Goal: Task Accomplishment & Management: Manage account settings

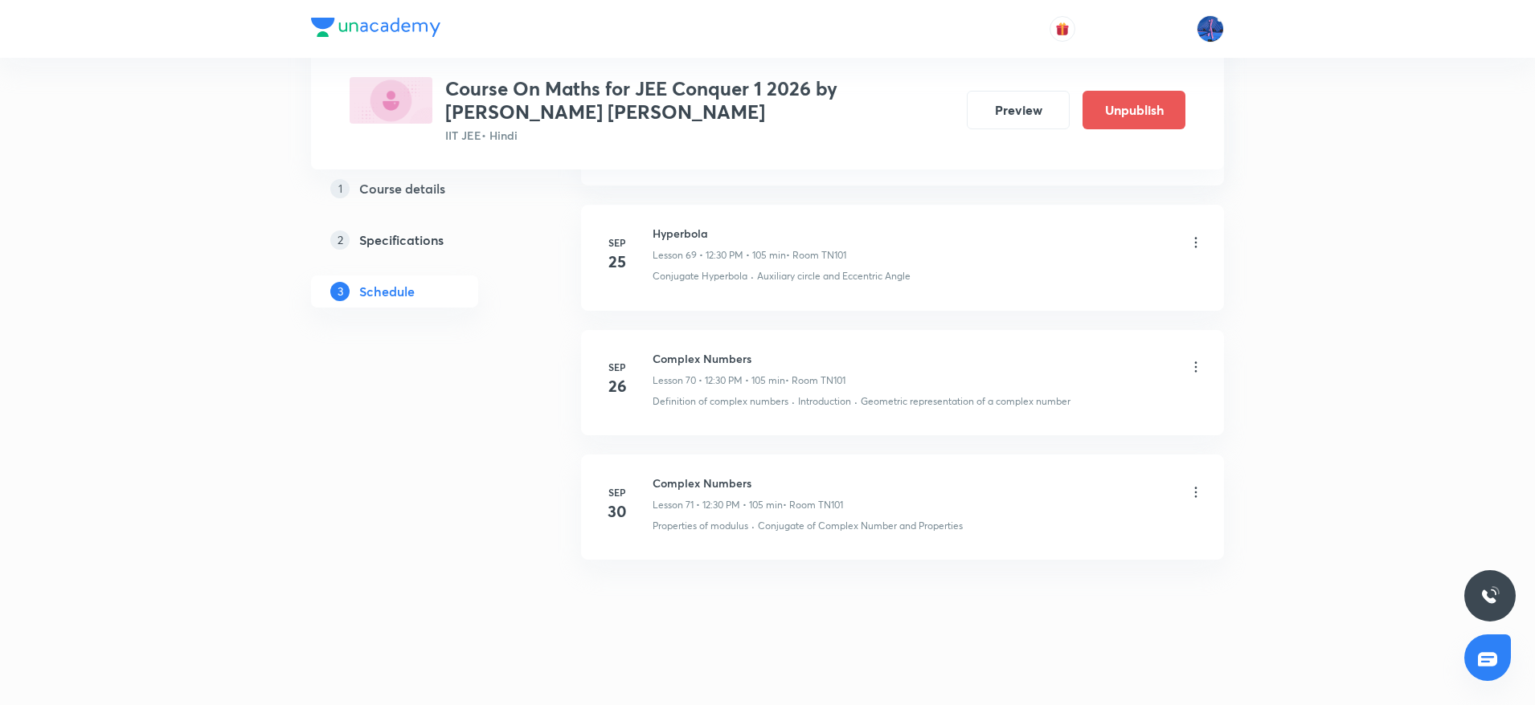
scroll to position [9606, 0]
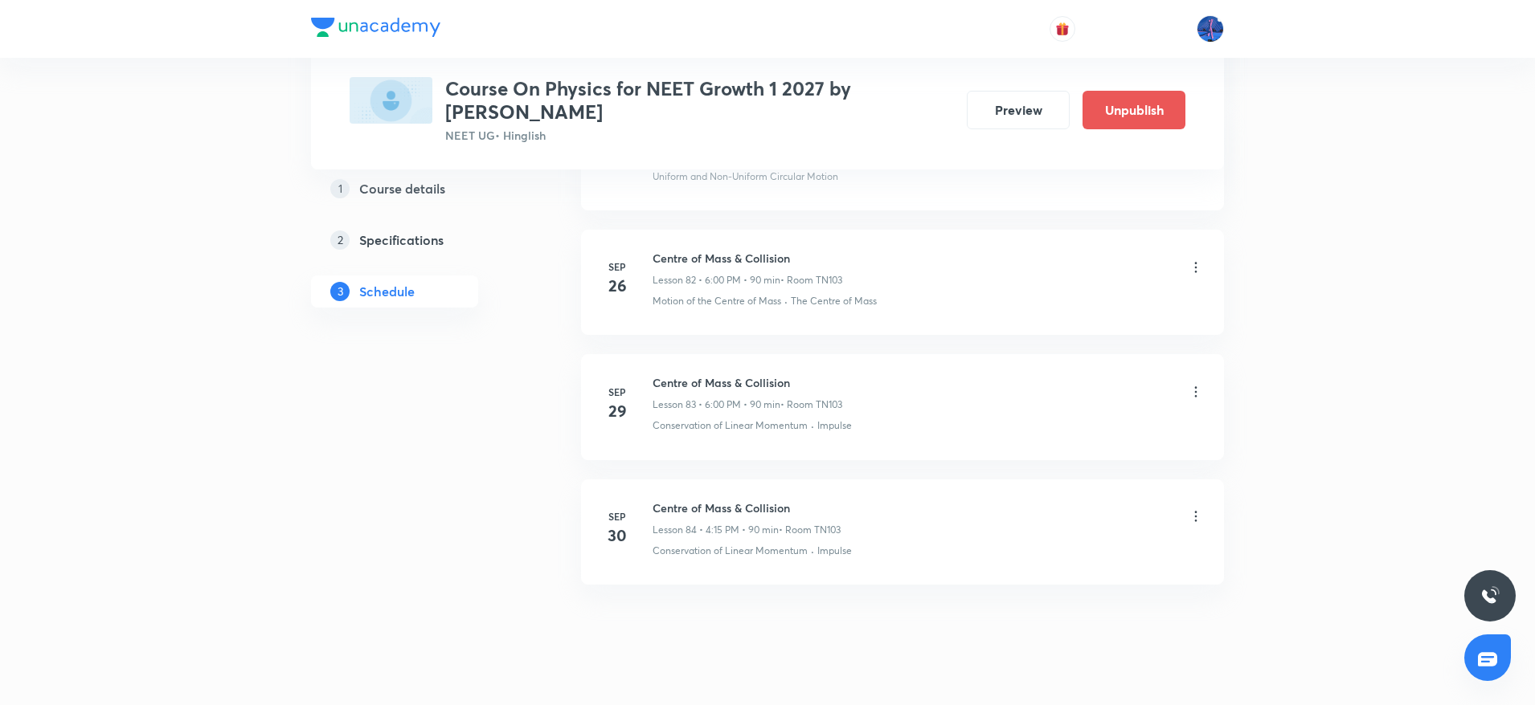
scroll to position [11094, 0]
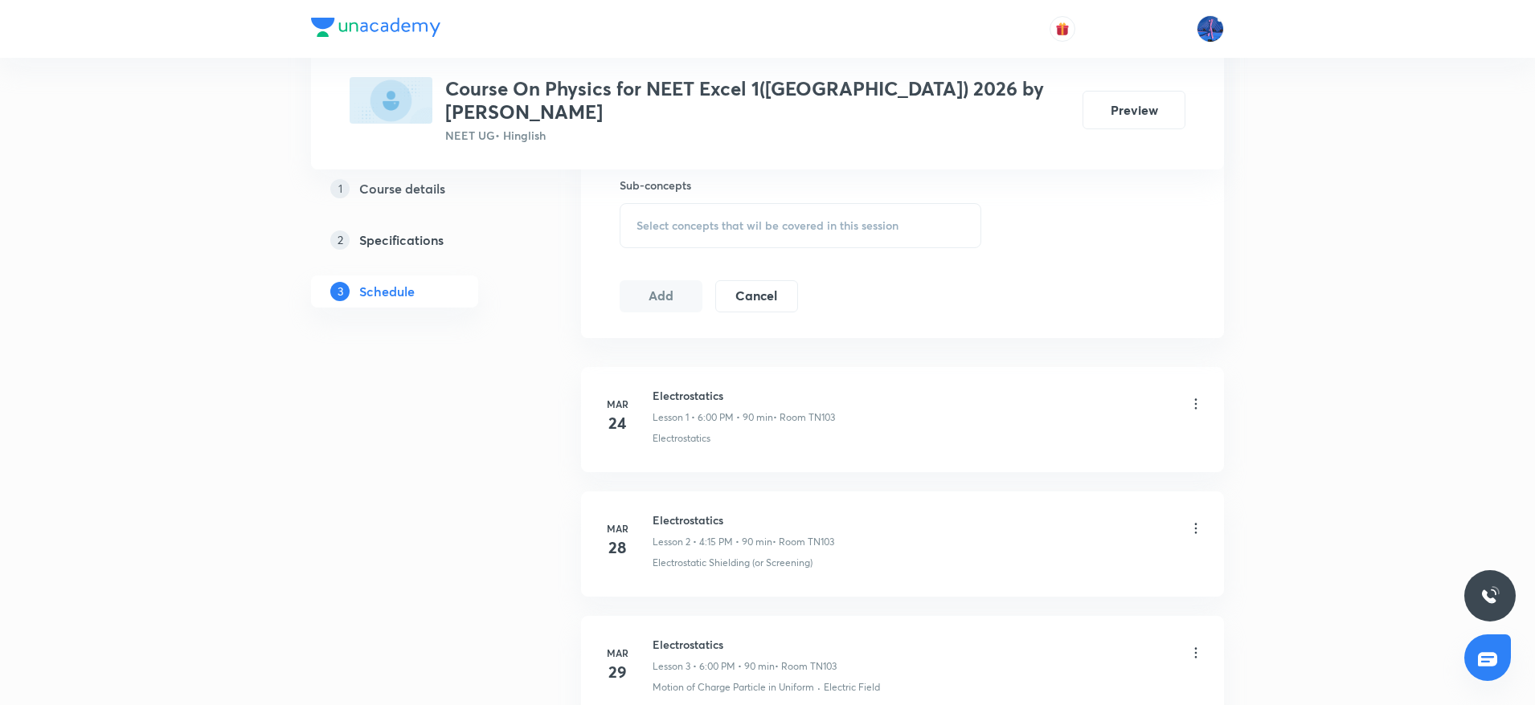
scroll to position [803, 0]
click at [749, 225] on div "Select concepts that wil be covered in this session" at bounding box center [800, 231] width 362 height 45
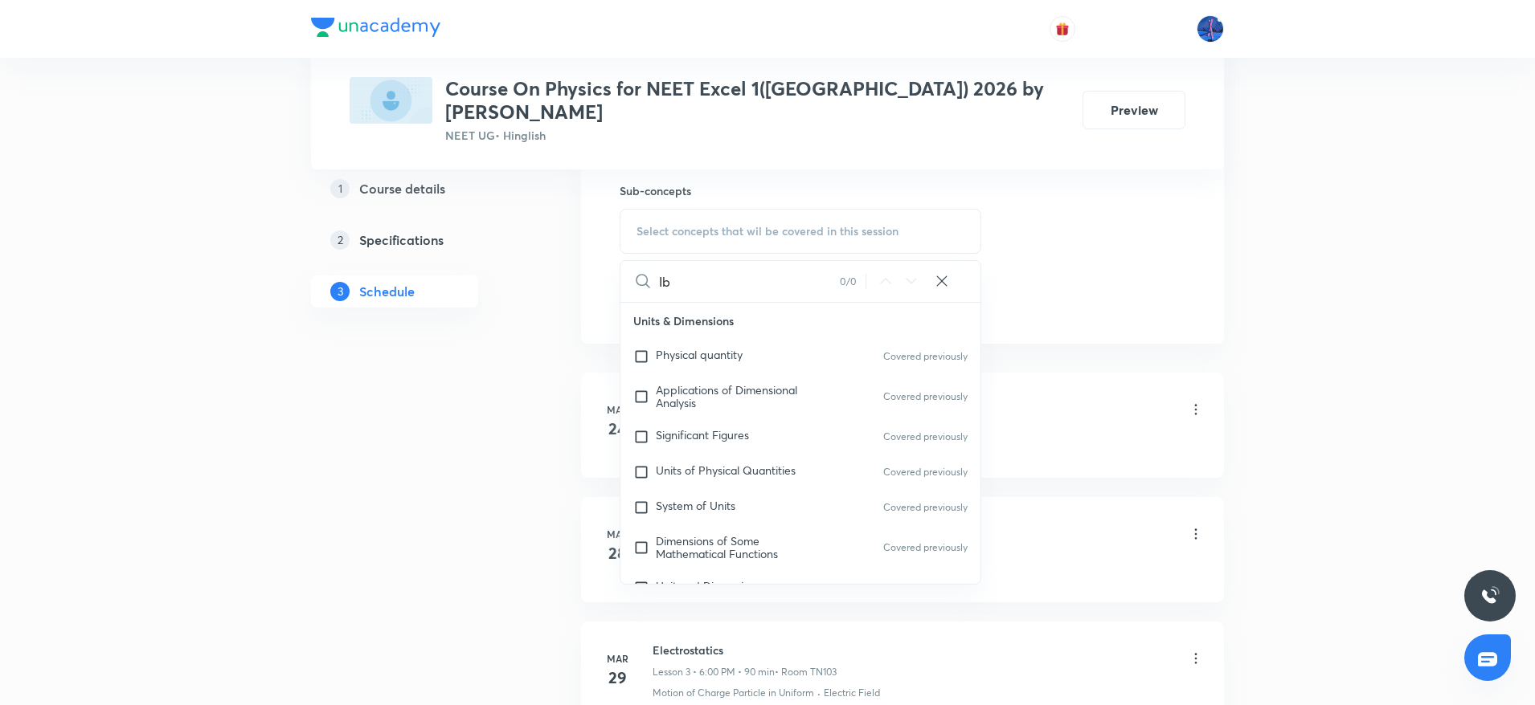
type input "I"
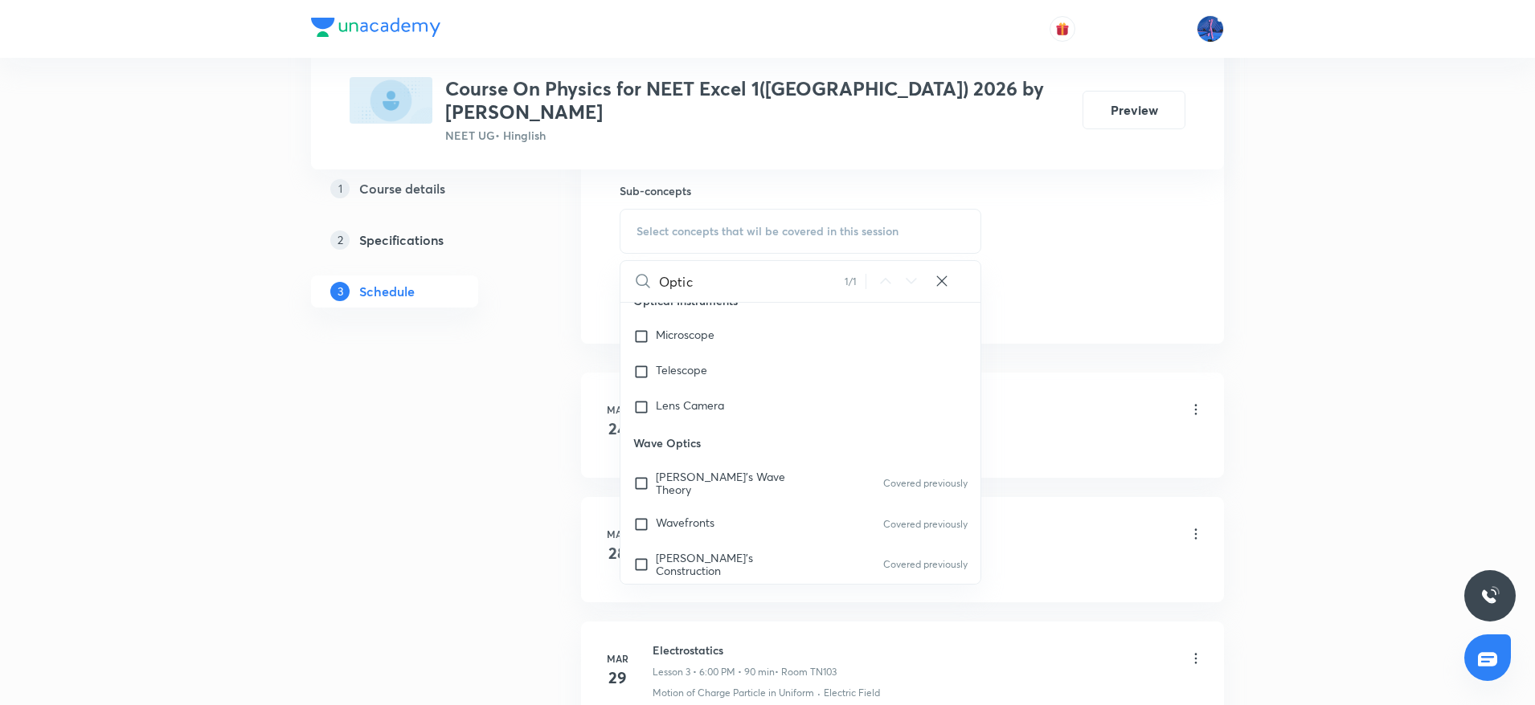
scroll to position [24007, 0]
type input "Optic"
drag, startPoint x: 636, startPoint y: 426, endPoint x: 708, endPoint y: 424, distance: 71.5
click at [708, 427] on p "Wave Optics" at bounding box center [800, 445] width 360 height 36
copy p "Wave Optics"
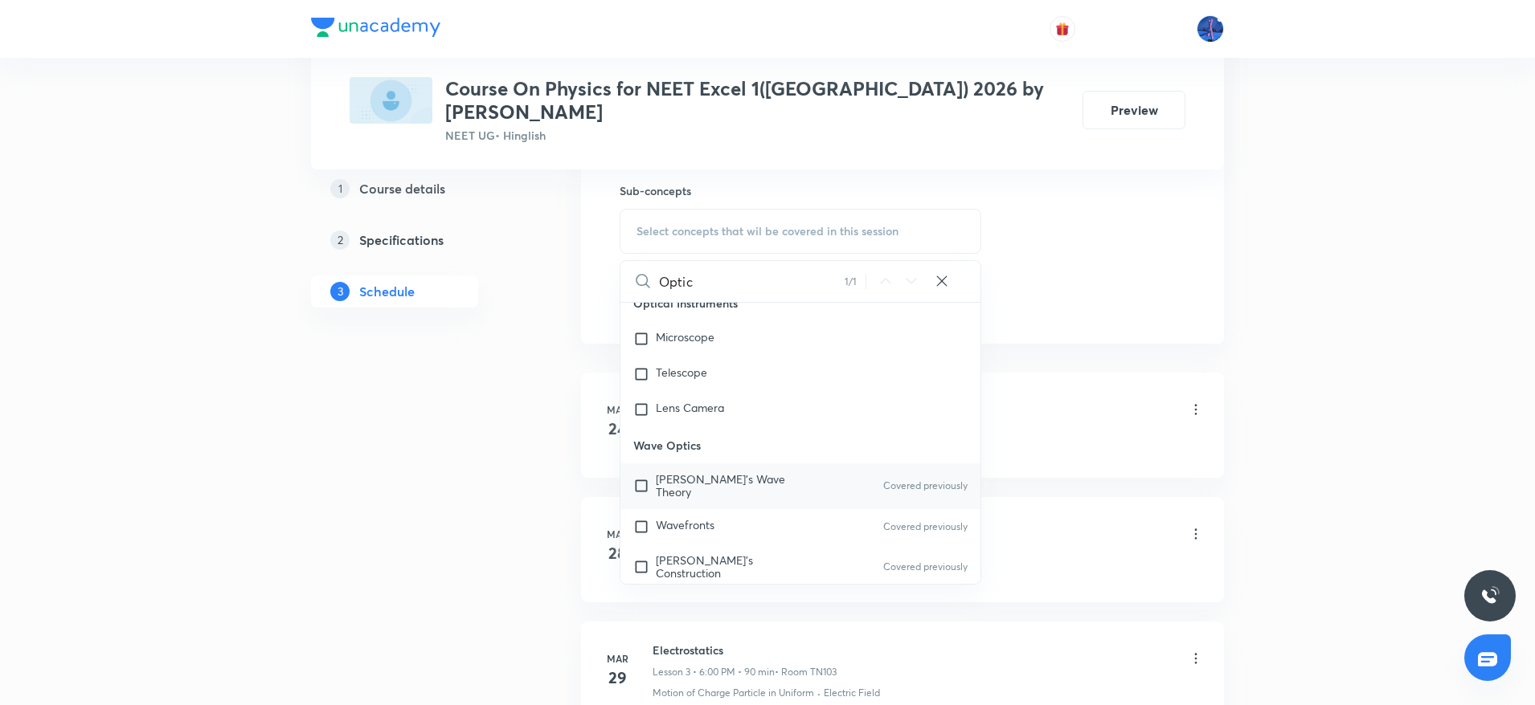
click at [708, 472] on span "[PERSON_NAME]'s Wave Theory" at bounding box center [720, 486] width 129 height 28
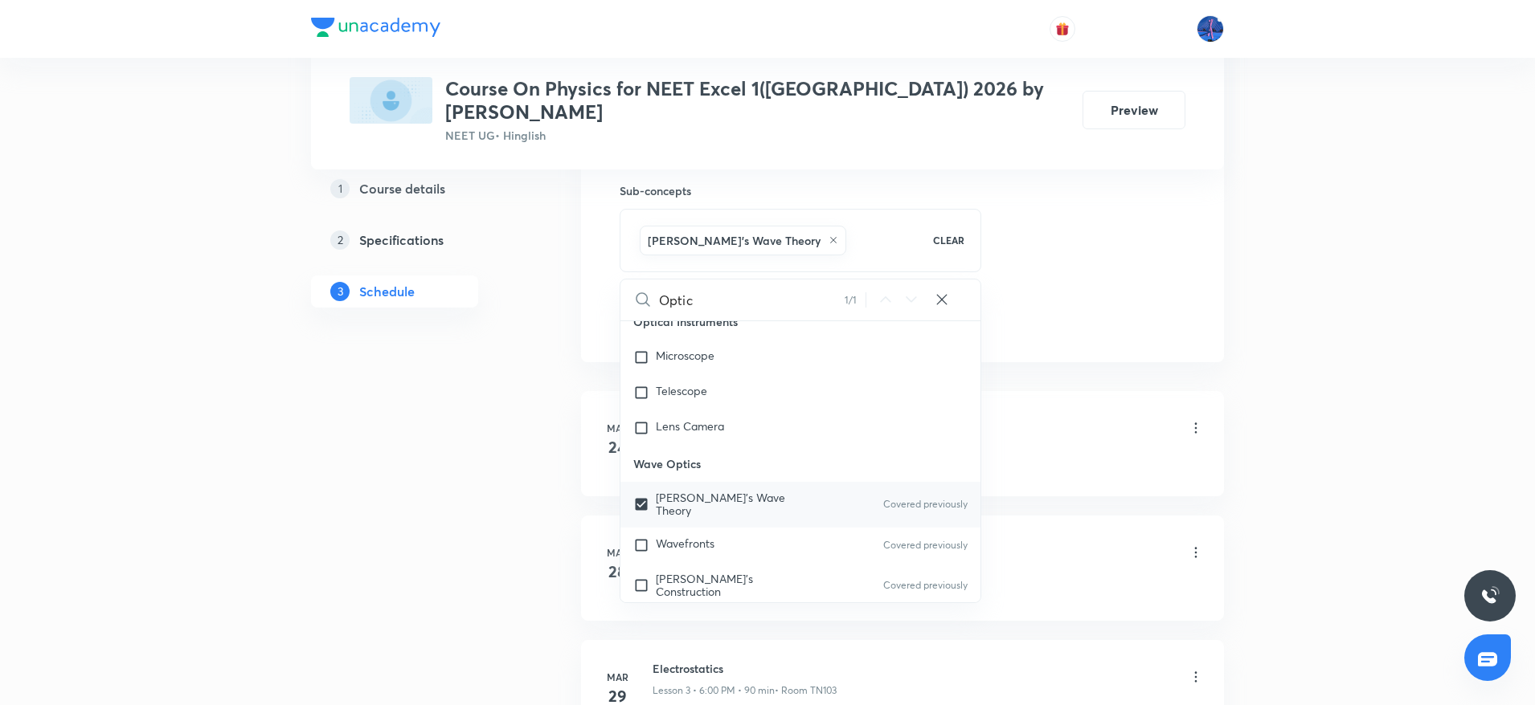
click at [685, 496] on div "[PERSON_NAME]'s Wave Theory Covered previously" at bounding box center [800, 504] width 360 height 45
checkbox input "false"
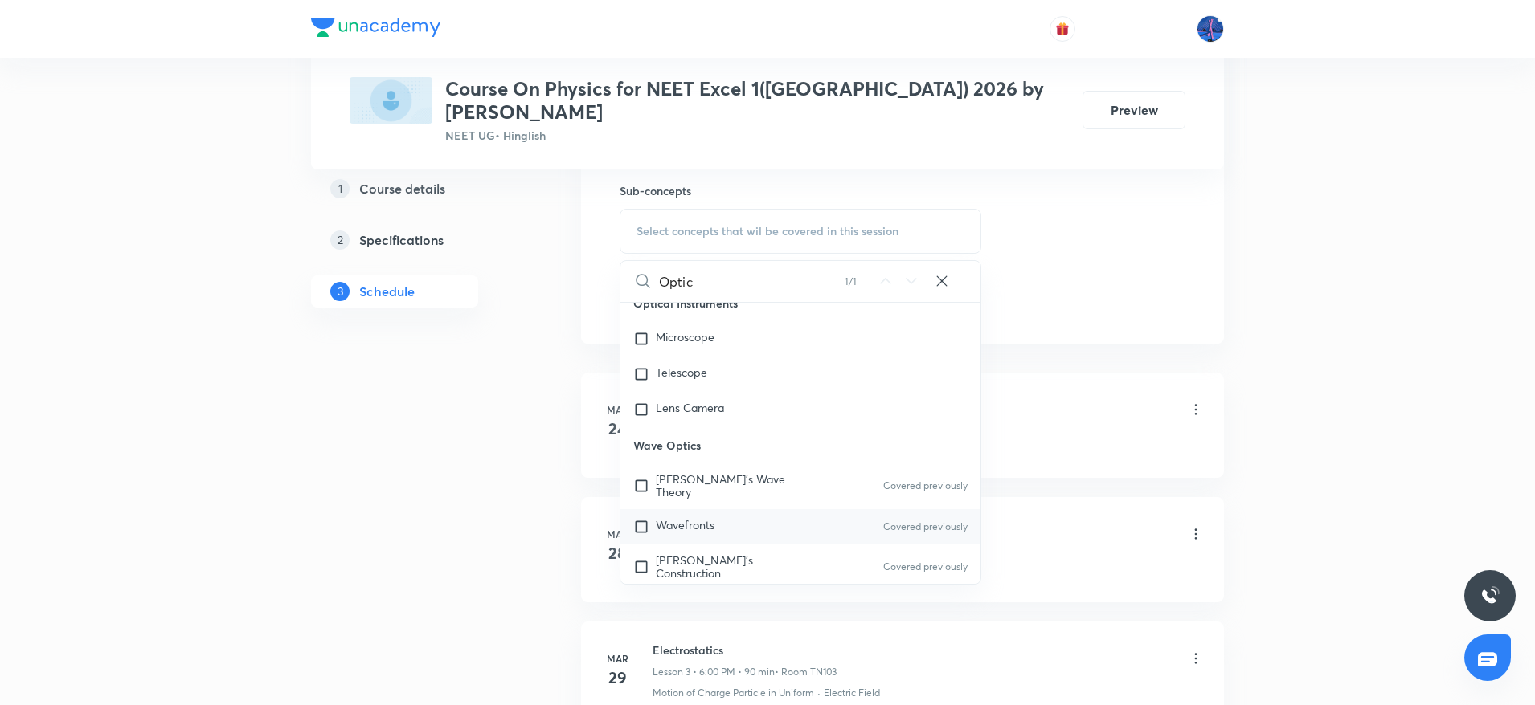
click at [687, 517] on span "Wavefronts" at bounding box center [685, 524] width 59 height 15
checkbox input "true"
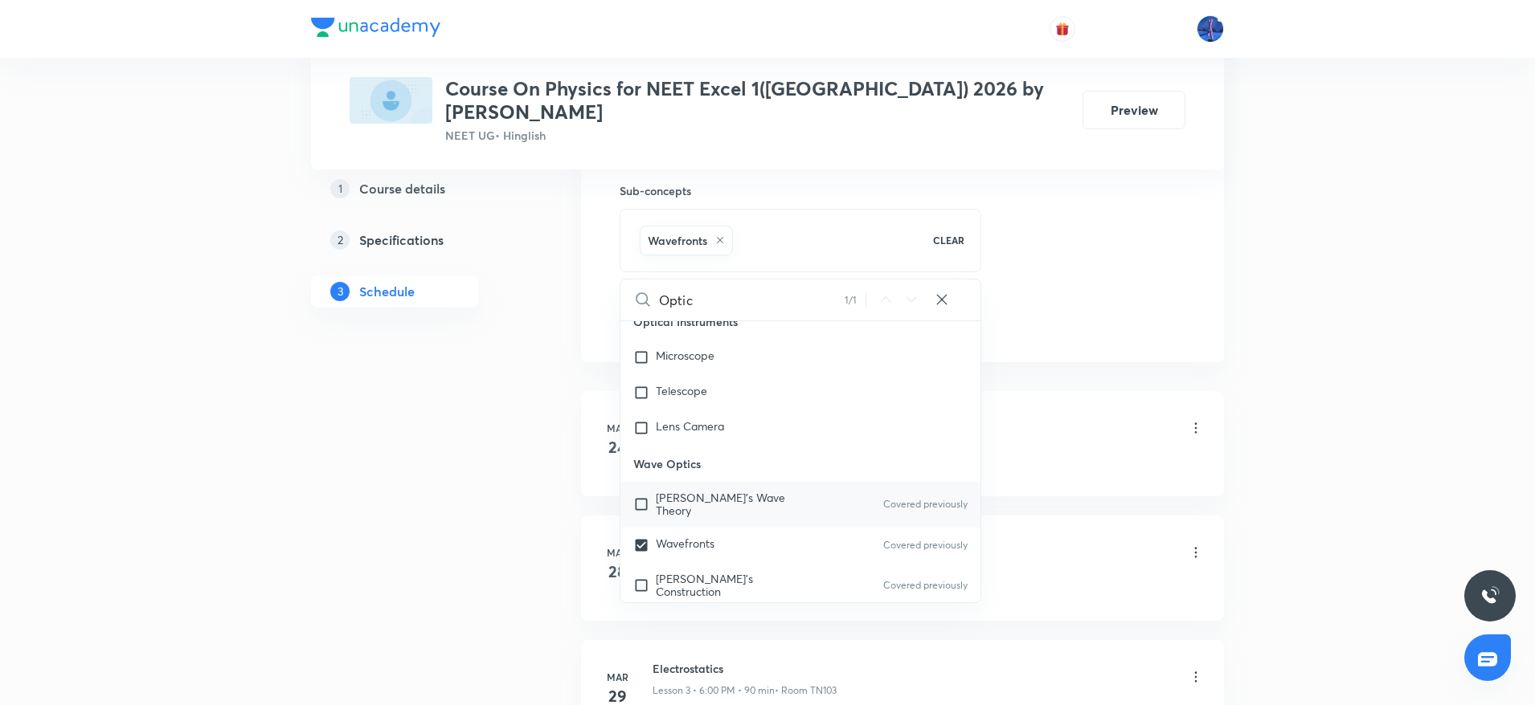
click at [672, 490] on span "[PERSON_NAME]'s Wave Theory" at bounding box center [720, 504] width 129 height 28
checkbox input "true"
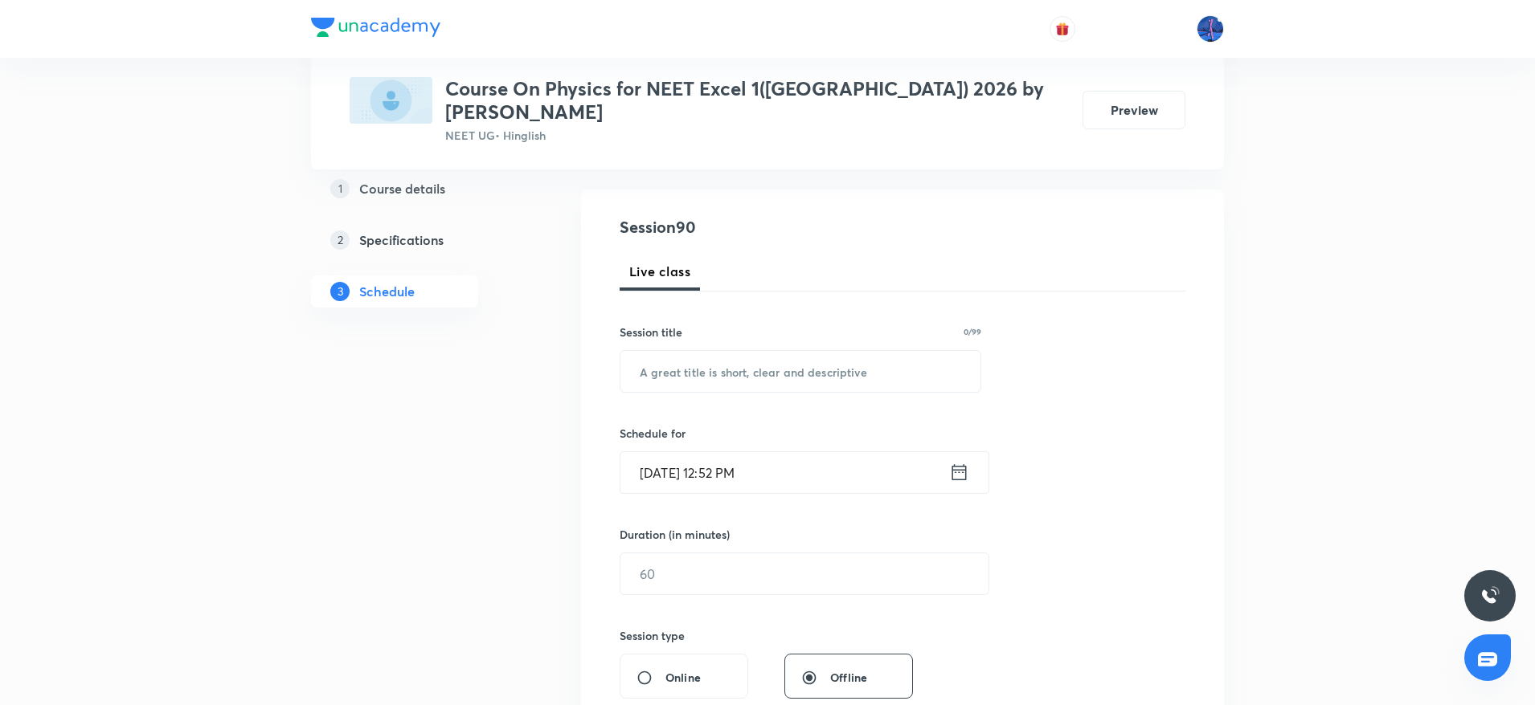
scroll to position [153, 0]
click at [745, 360] on input "text" at bounding box center [800, 370] width 360 height 41
paste input "Wave Optics"
type input "Wave Optics"
click at [848, 456] on input "[DATE] 12:52 PM" at bounding box center [784, 472] width 329 height 41
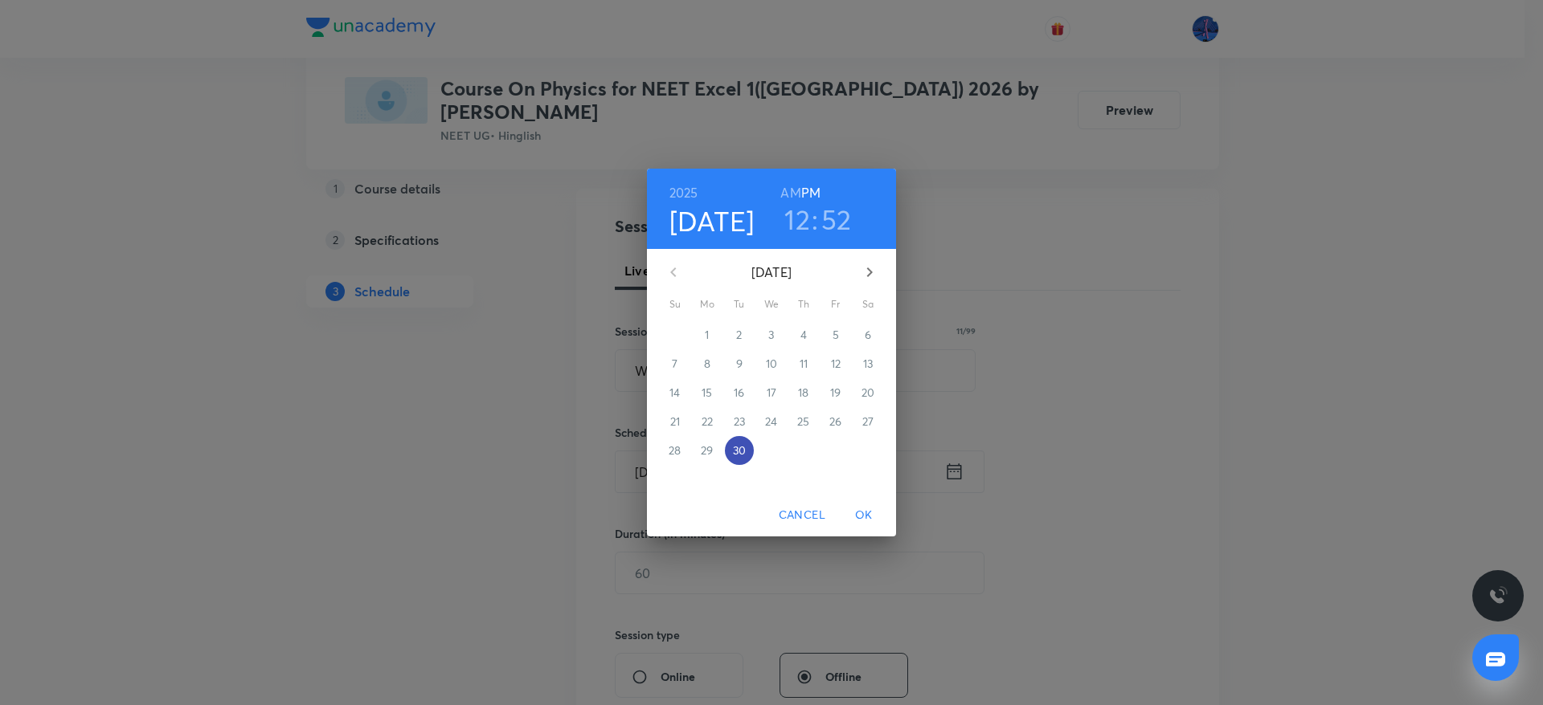
click at [742, 449] on p "30" at bounding box center [739, 451] width 13 height 16
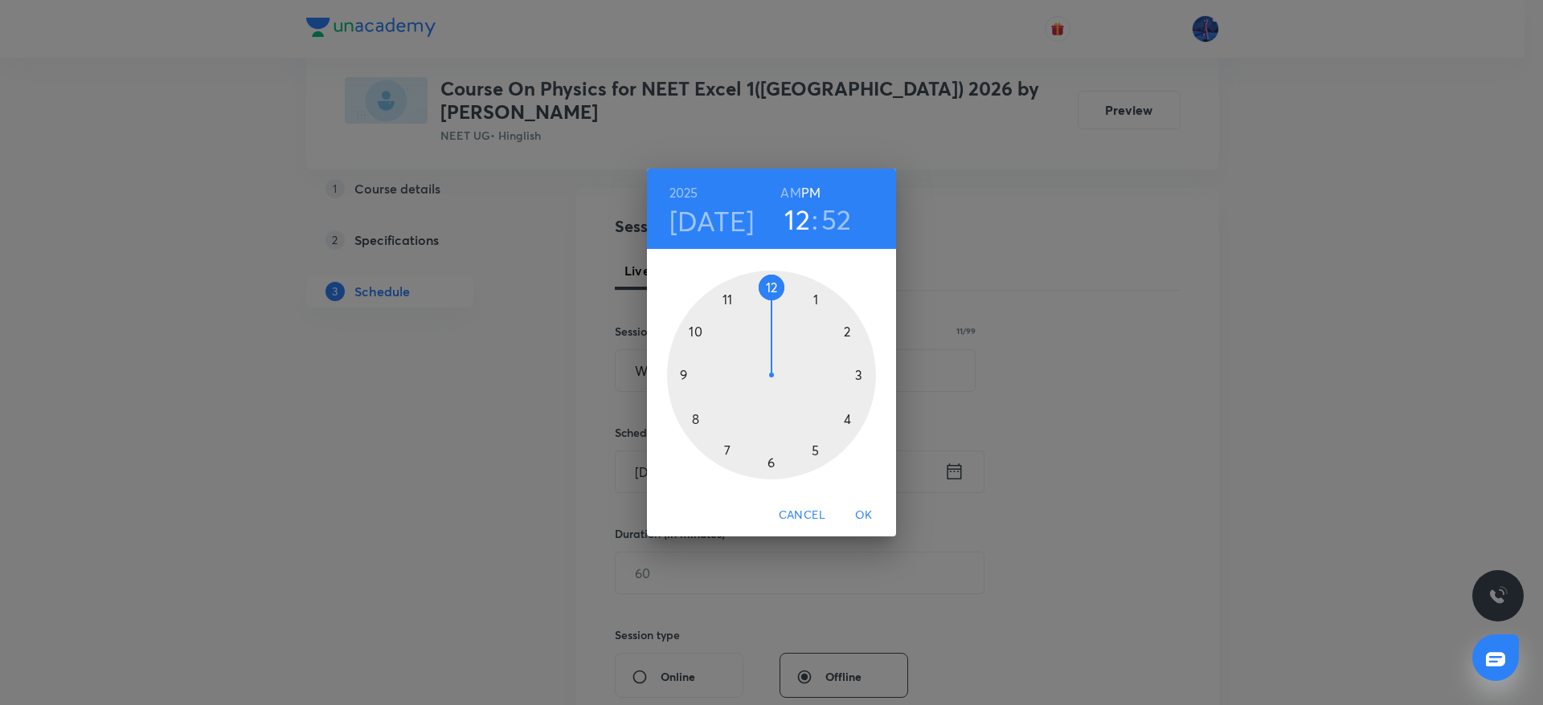
click at [771, 461] on div at bounding box center [771, 375] width 209 height 209
click at [774, 288] on div at bounding box center [771, 375] width 209 height 209
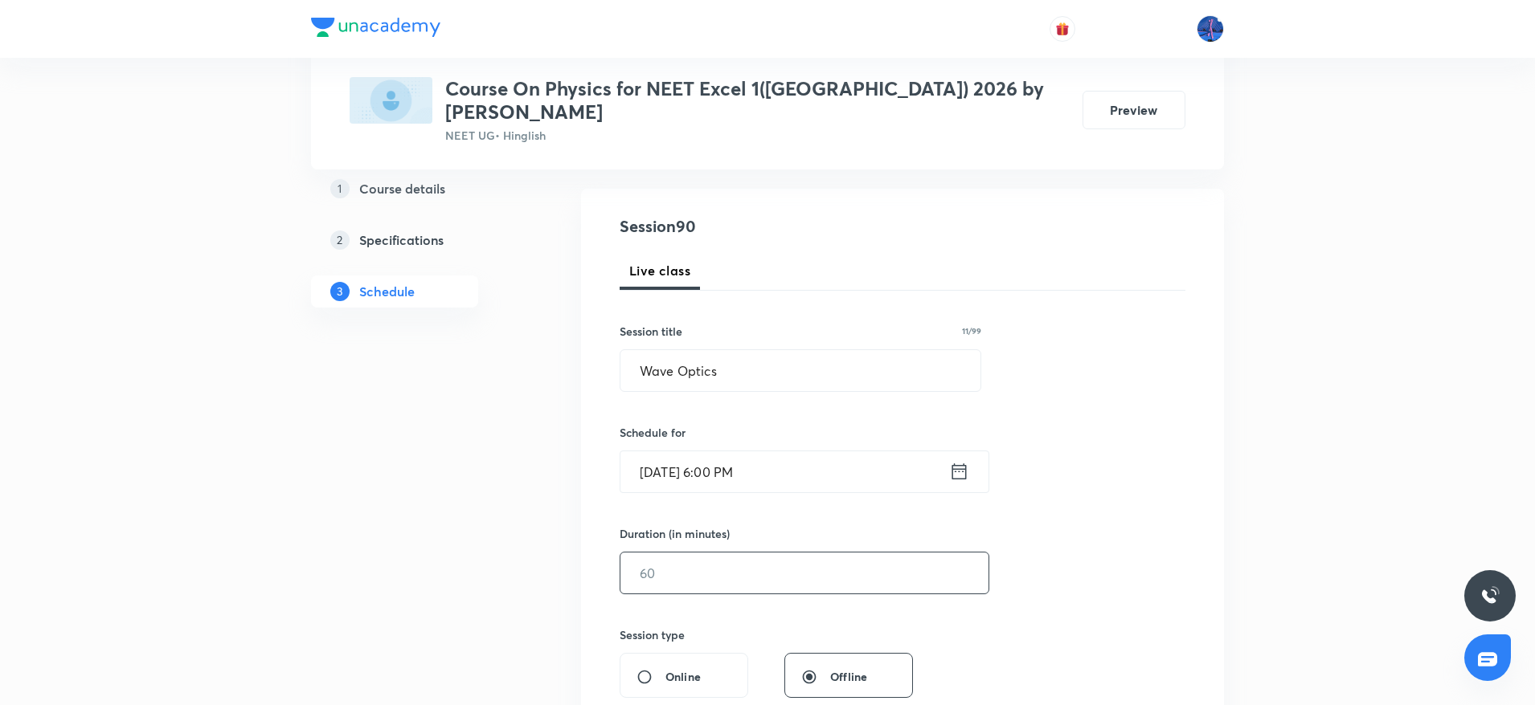
click at [829, 554] on input "text" at bounding box center [804, 573] width 368 height 41
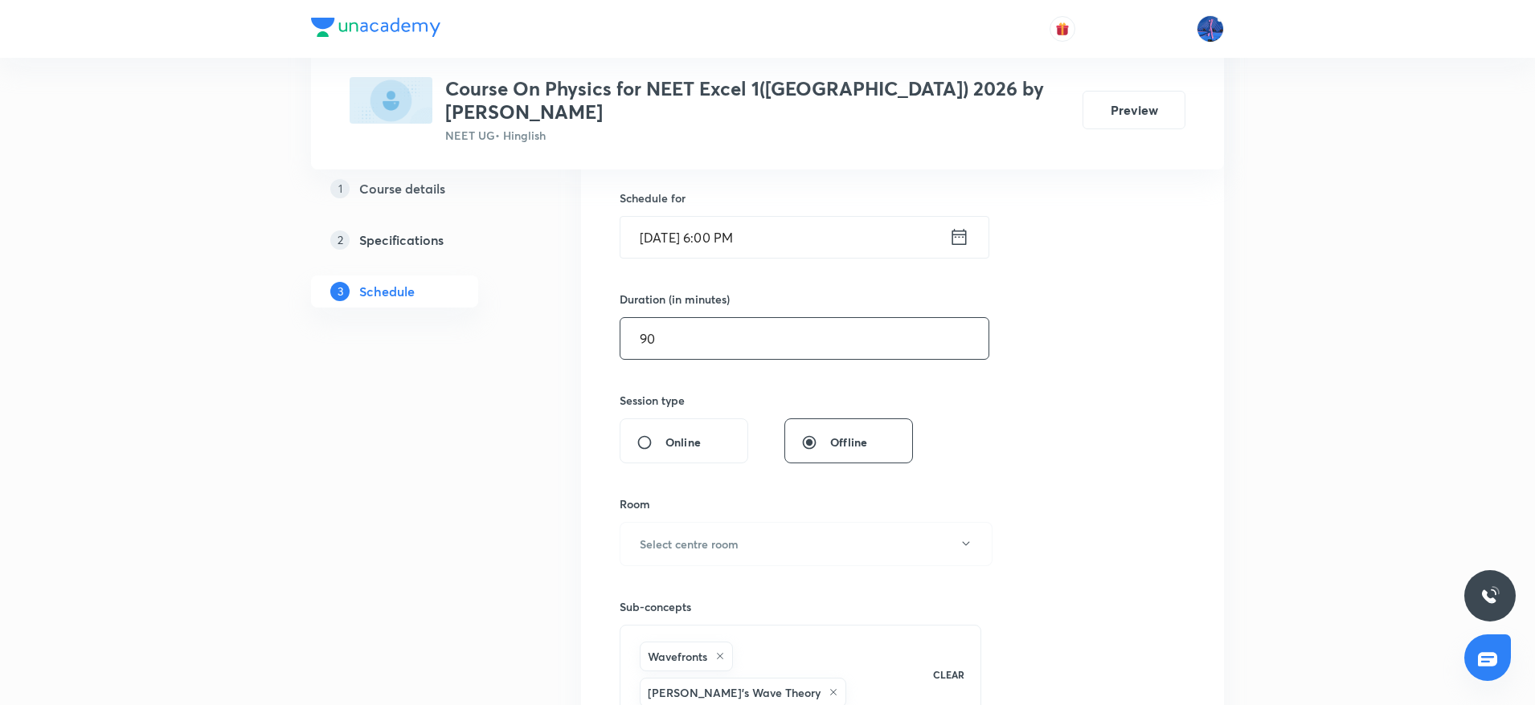
scroll to position [450, 0]
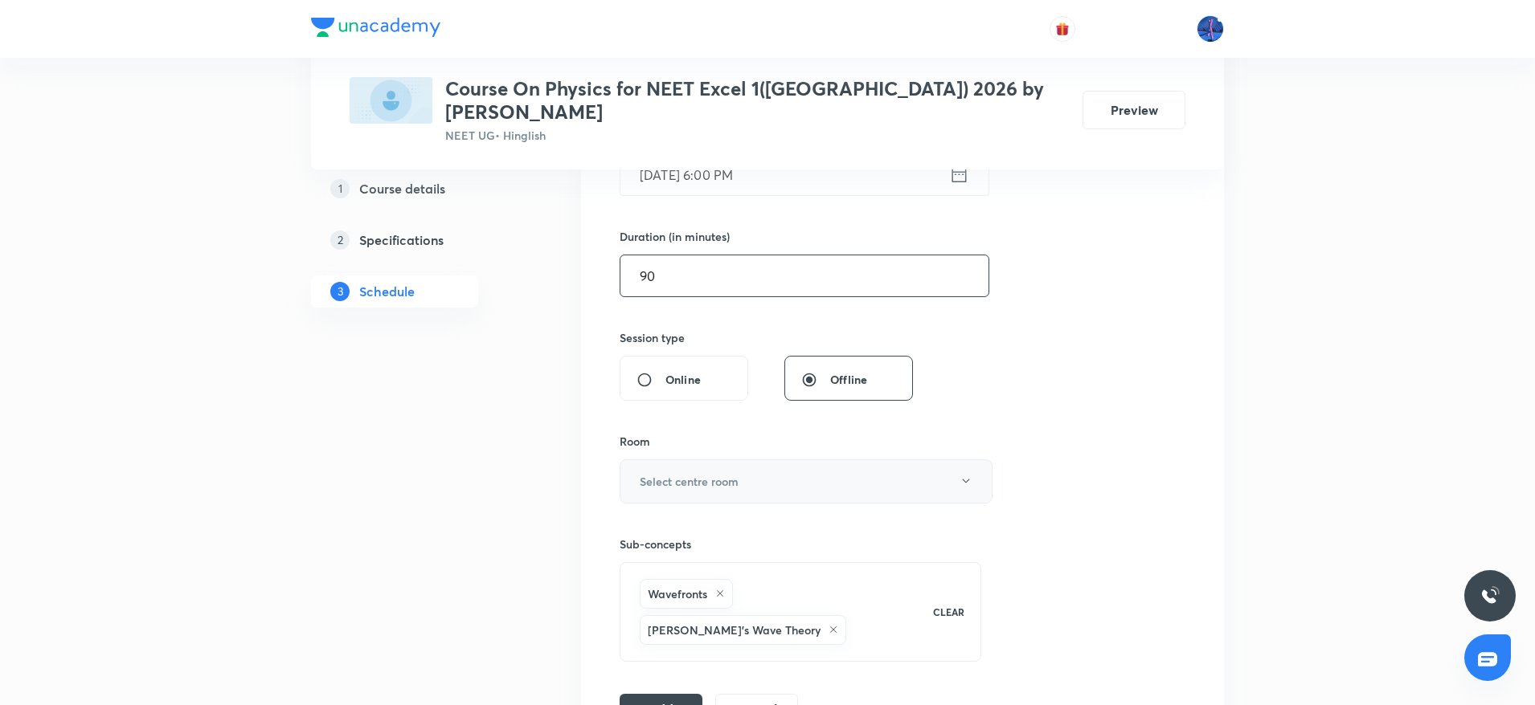
type input "90"
click at [824, 460] on button "Select centre room" at bounding box center [805, 482] width 373 height 44
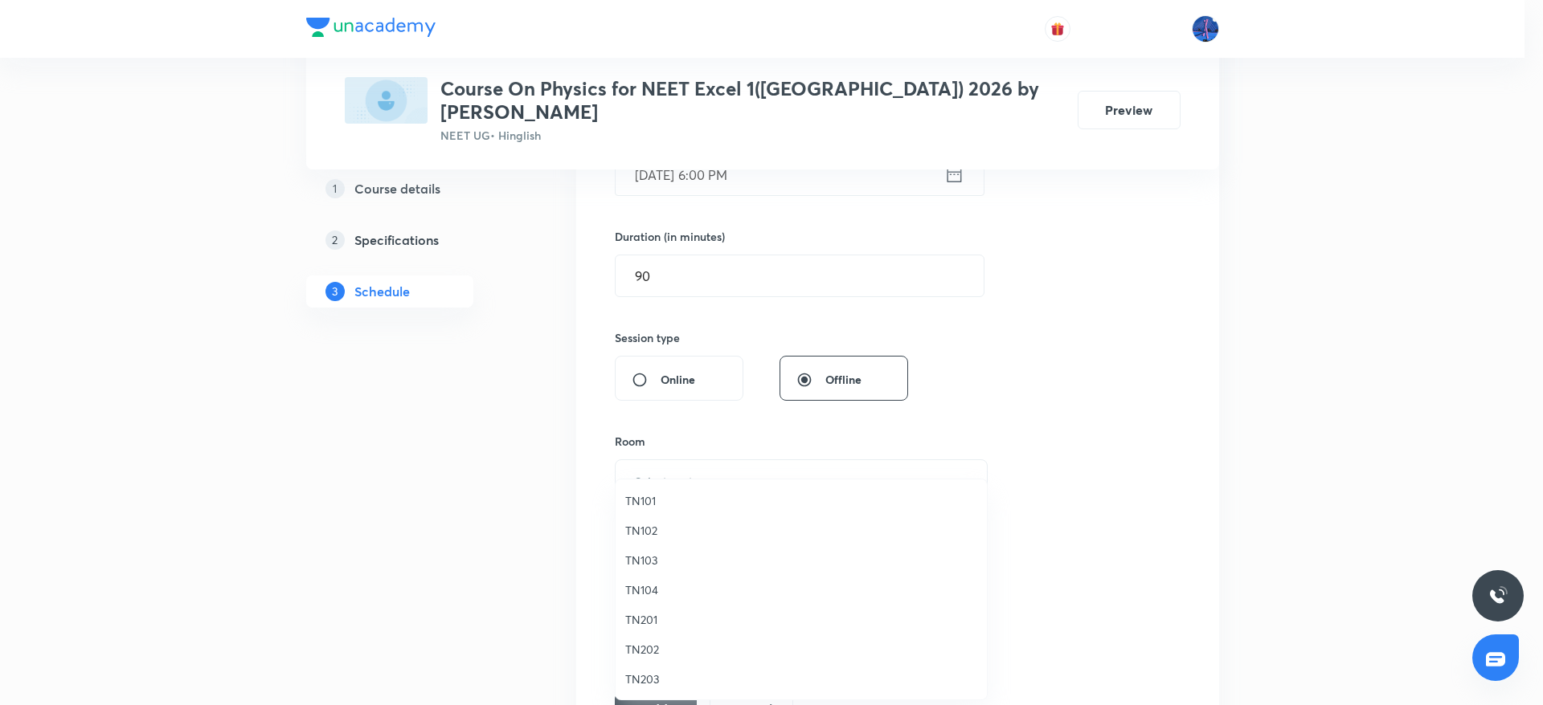
click at [644, 506] on span "TN101" at bounding box center [801, 501] width 352 height 17
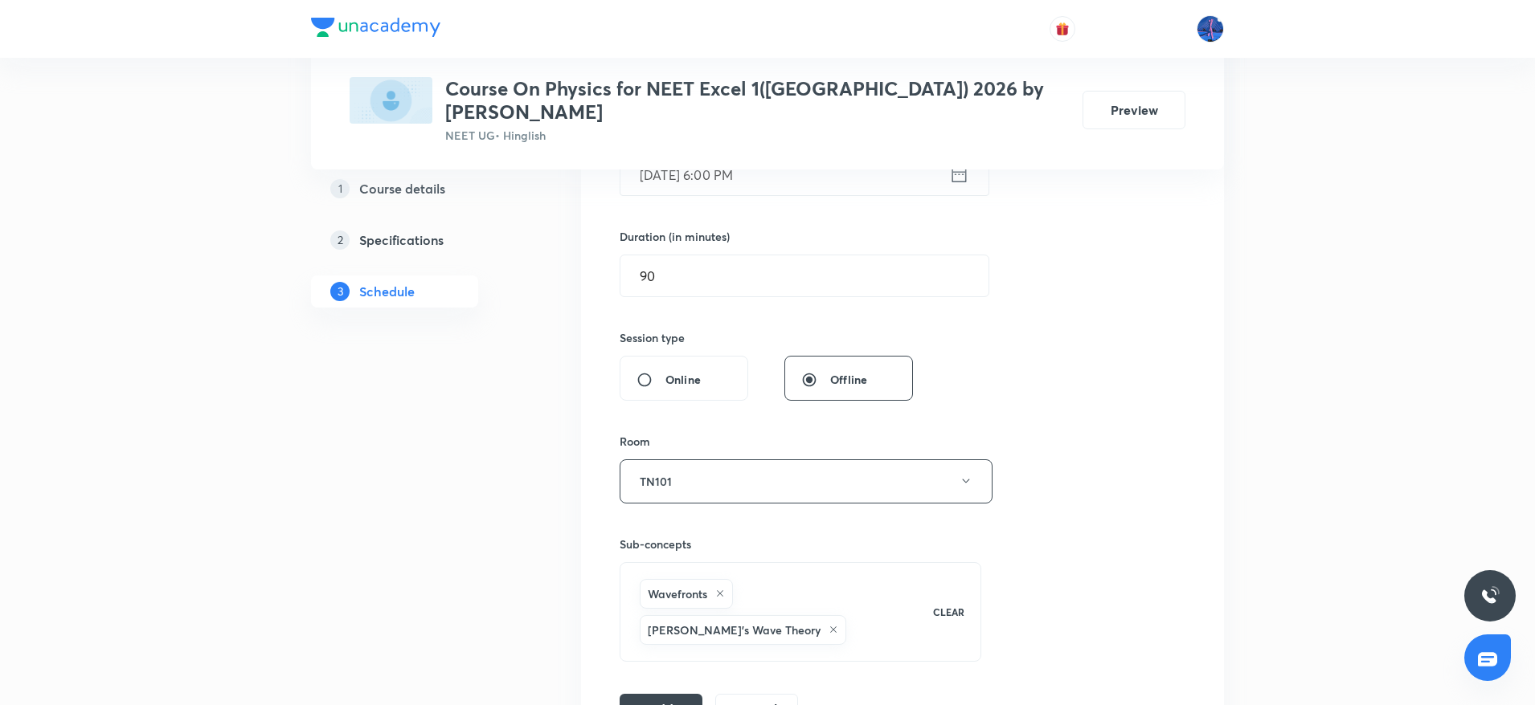
click at [644, 676] on div "Session 90 Live class Session title 11/99 Wave Optics ​ Schedule for [DATE] 6:0…" at bounding box center [902, 322] width 643 height 860
click at [672, 693] on button "Add" at bounding box center [660, 709] width 83 height 32
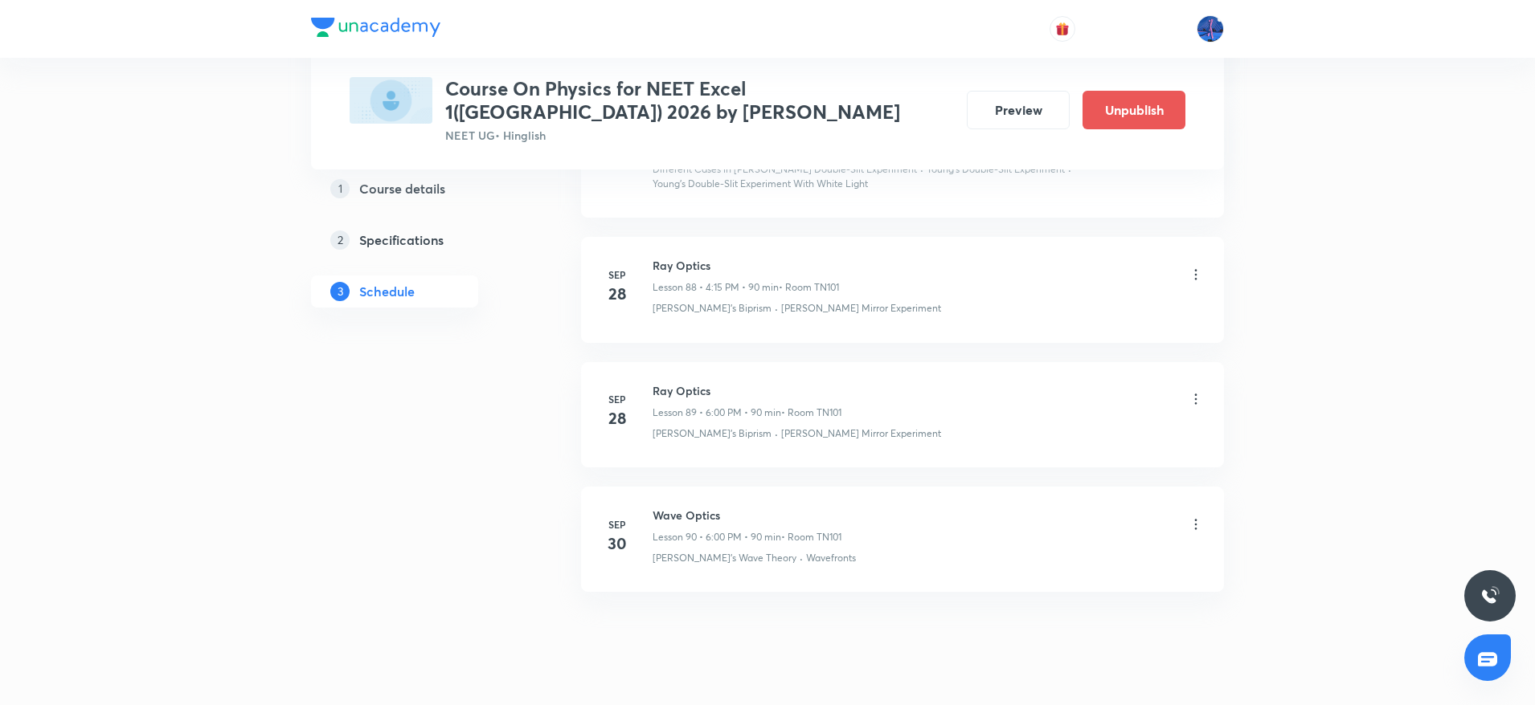
scroll to position [11186, 0]
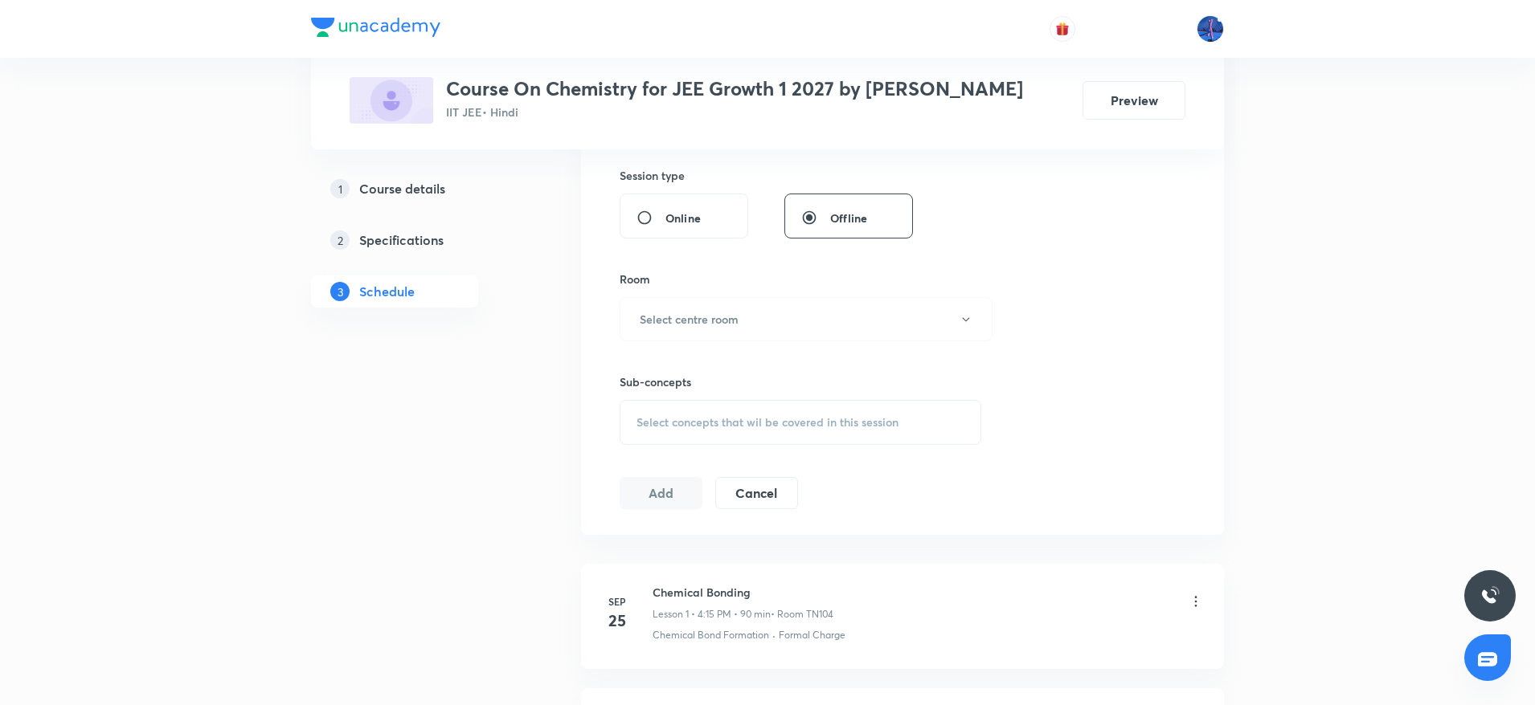
scroll to position [957, 0]
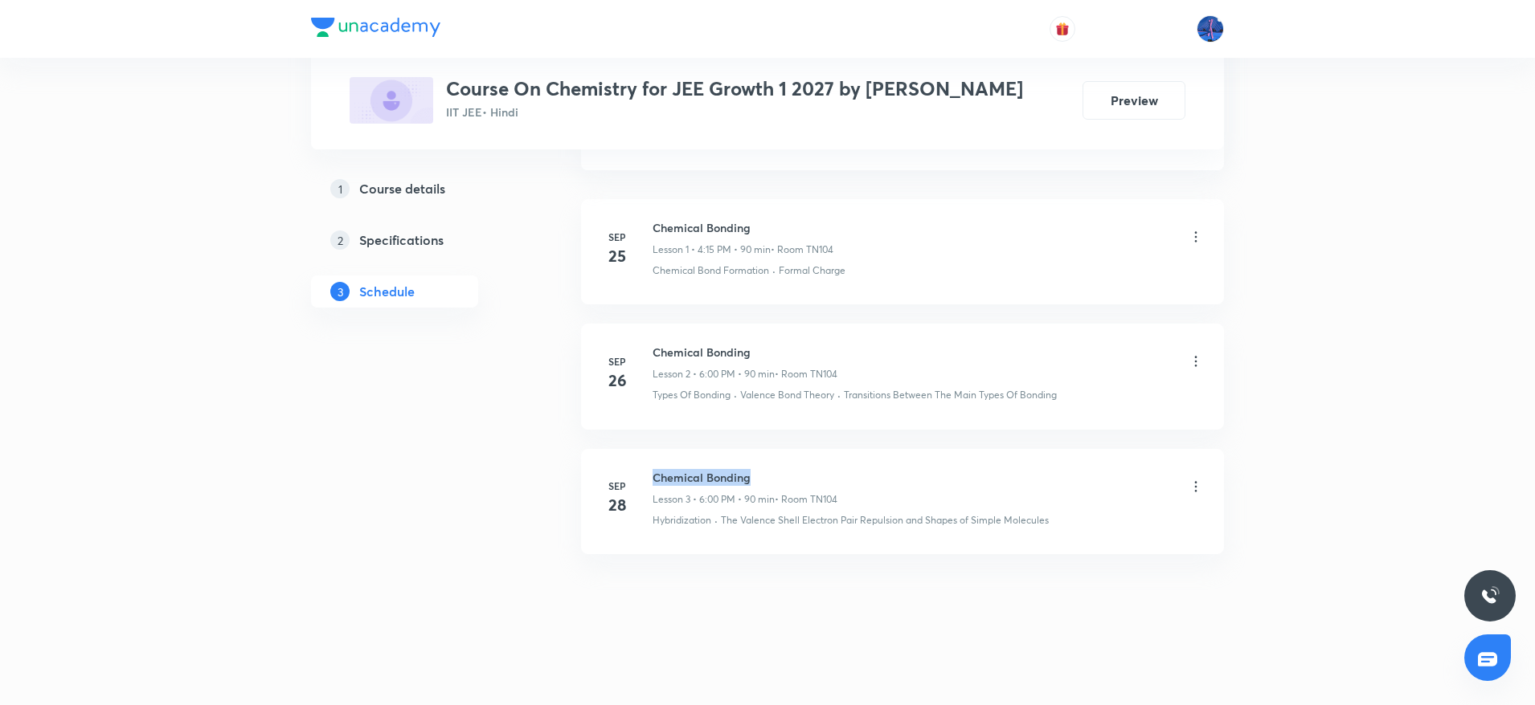
drag, startPoint x: 653, startPoint y: 476, endPoint x: 779, endPoint y: 477, distance: 125.3
click at [779, 477] on h6 "Chemical Bonding" at bounding box center [744, 477] width 185 height 17
copy h6 "Chemical Bonding"
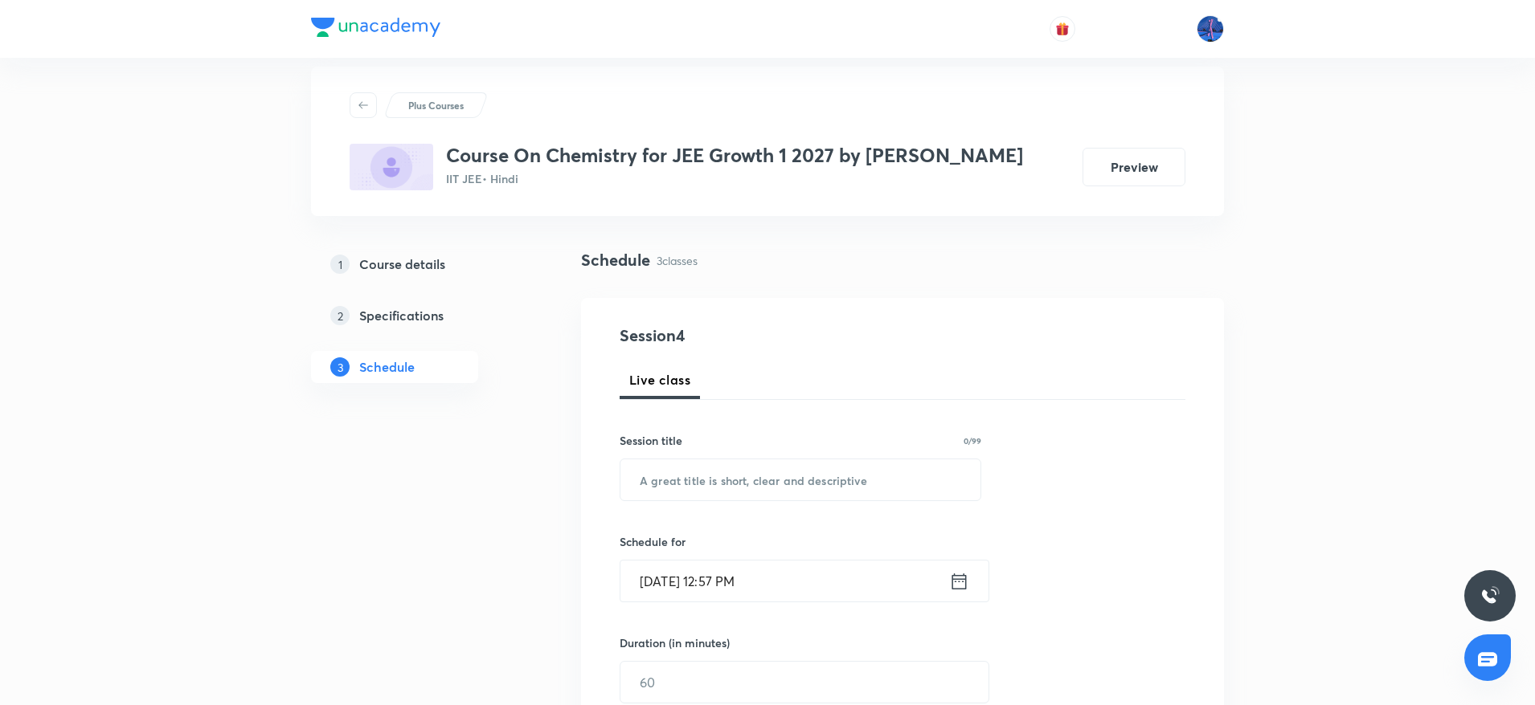
scroll to position [0, 0]
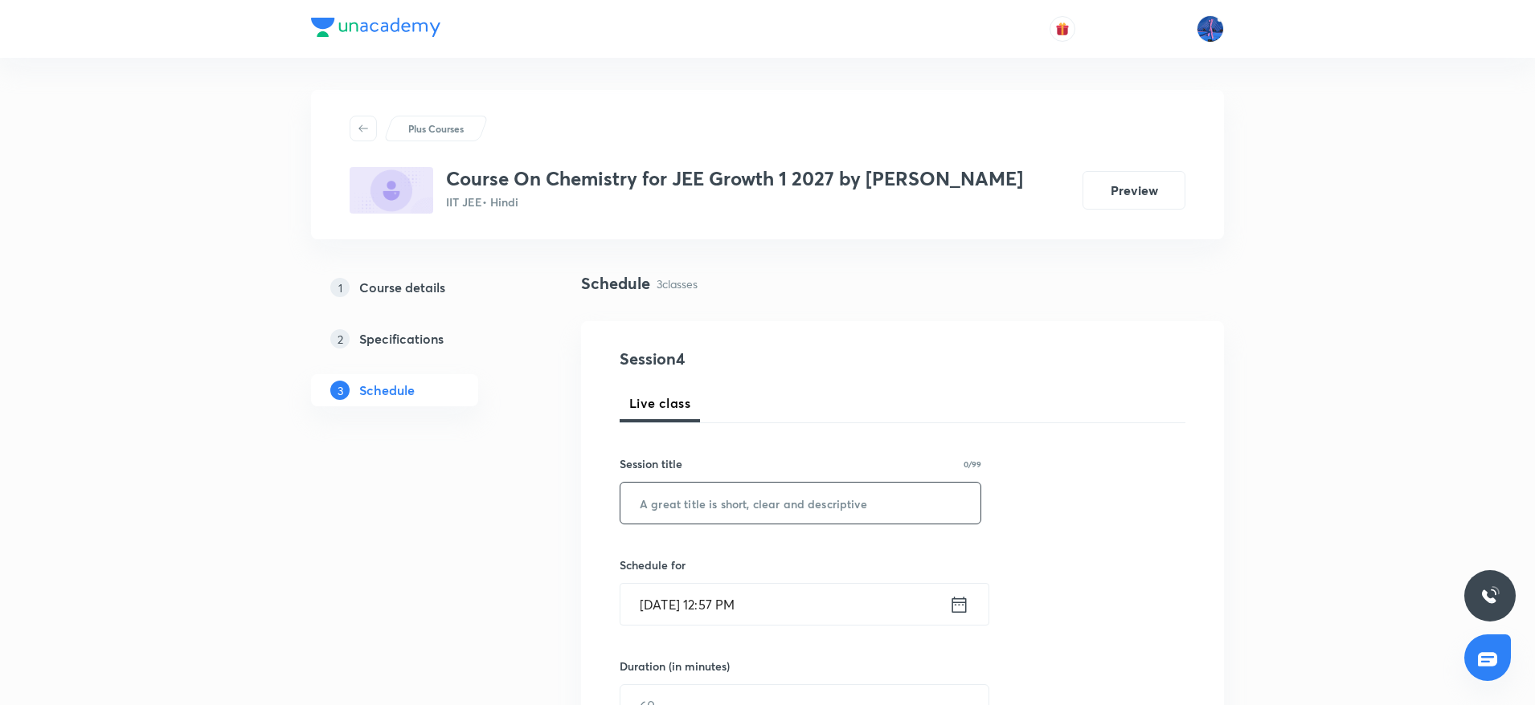
paste input "Chemical Bonding"
click at [790, 491] on input "text" at bounding box center [800, 503] width 360 height 41
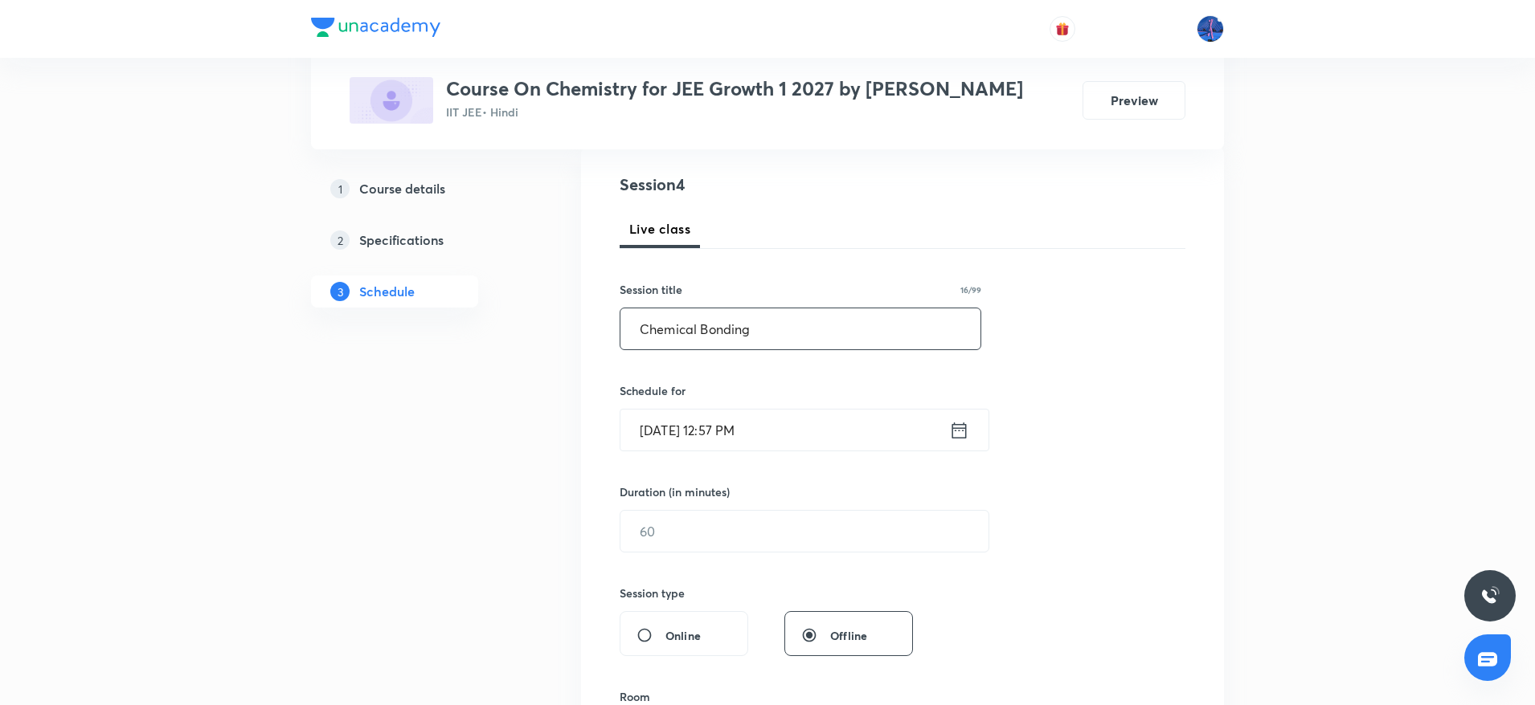
scroll to position [341, 0]
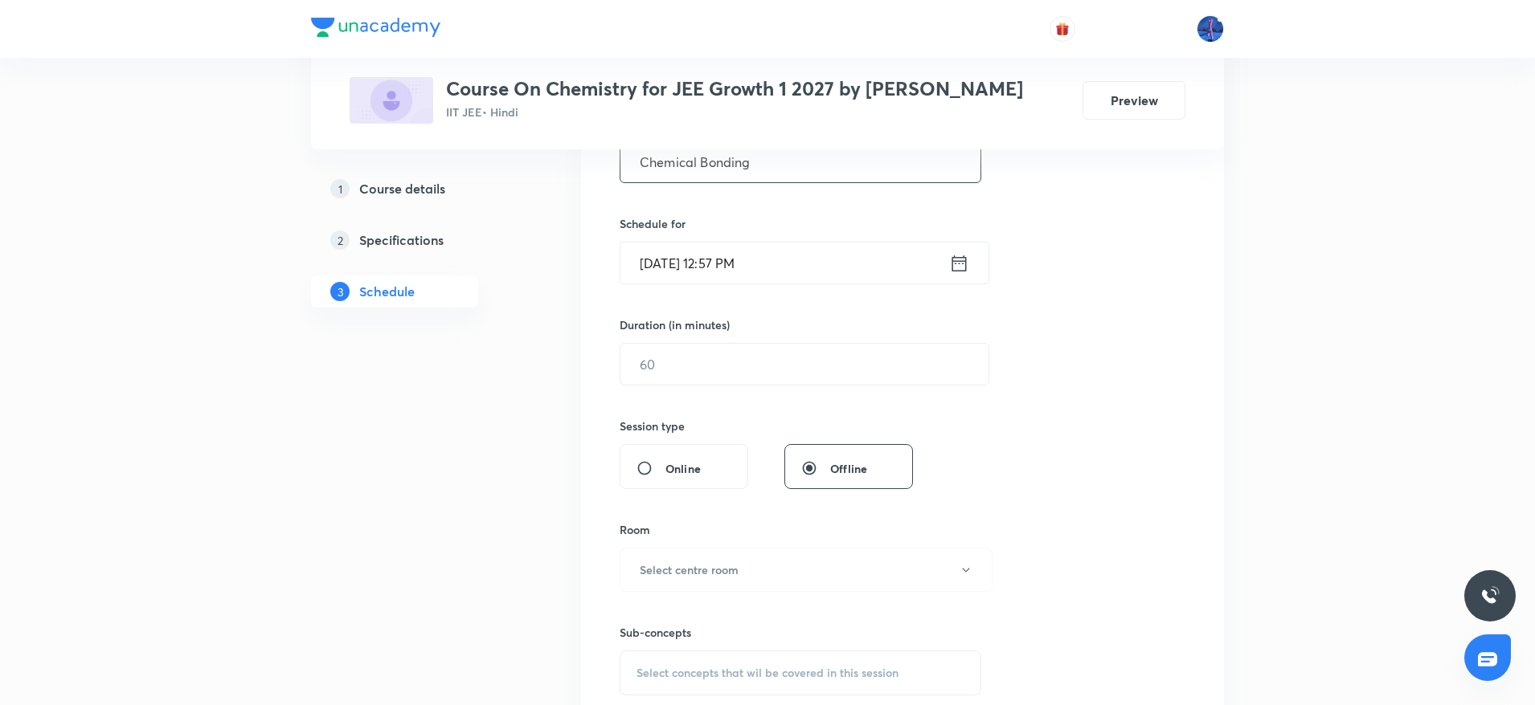
type input "Chemical Bonding"
click at [882, 271] on input "Sep 30, 2025, 12:57 PM" at bounding box center [784, 263] width 329 height 41
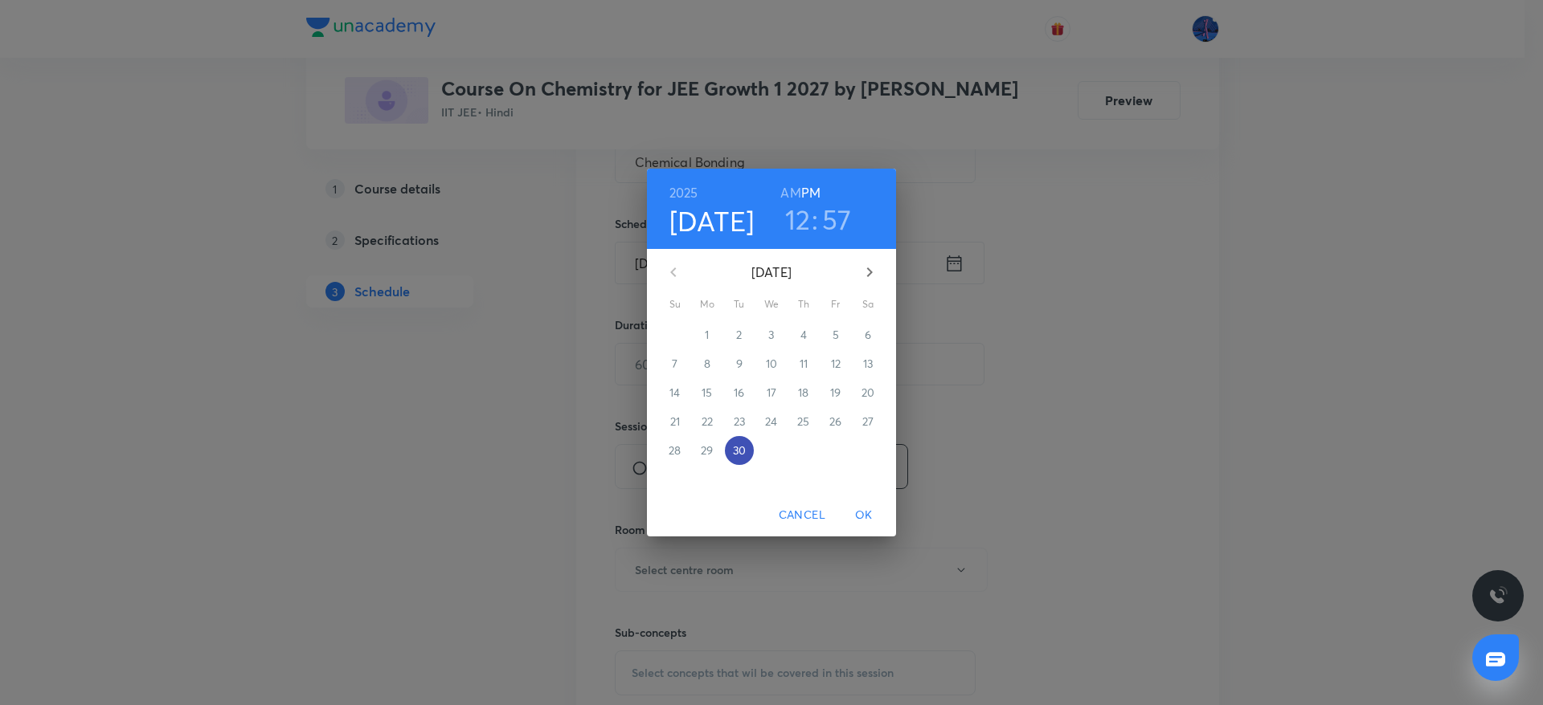
click at [739, 446] on p "30" at bounding box center [739, 451] width 13 height 16
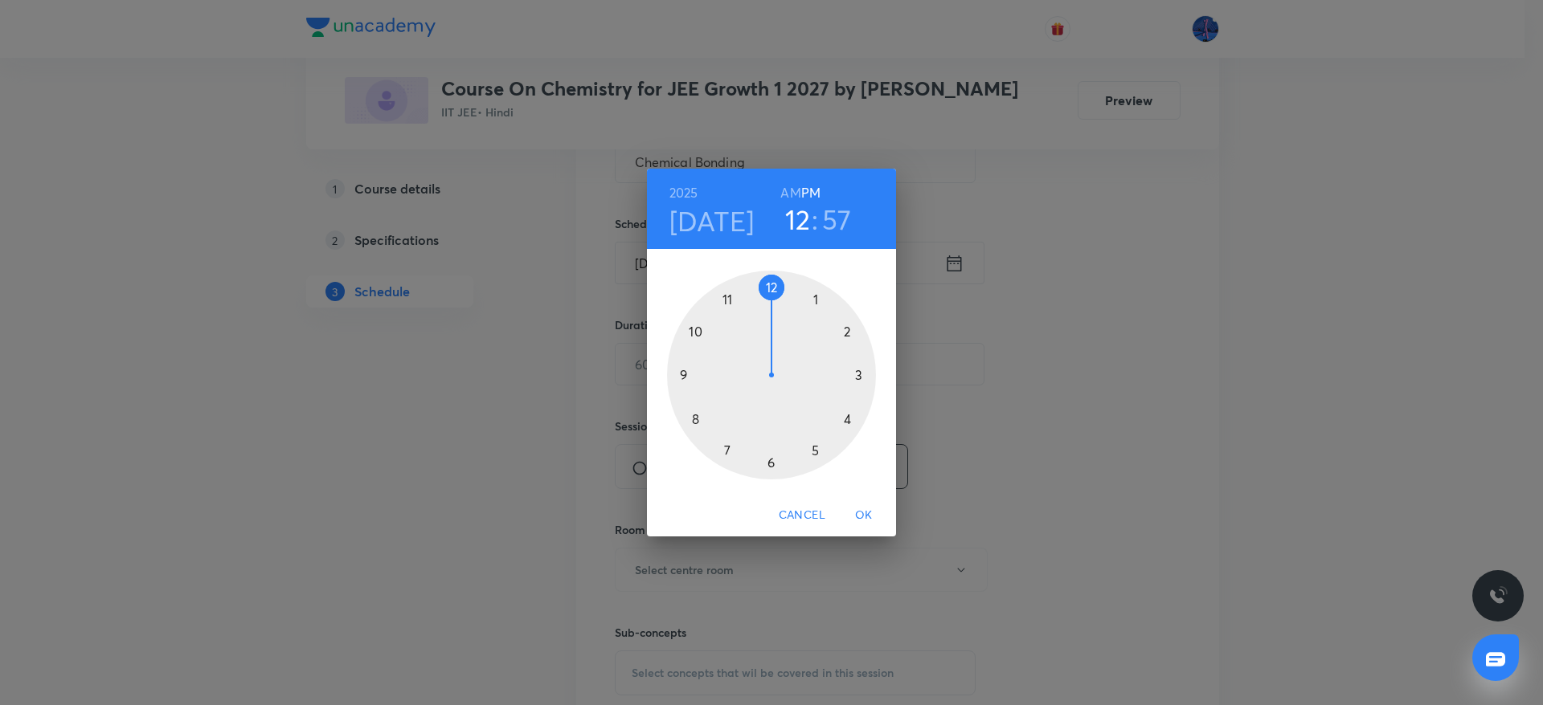
click at [847, 420] on div at bounding box center [771, 375] width 209 height 209
click at [862, 374] on div at bounding box center [771, 375] width 209 height 209
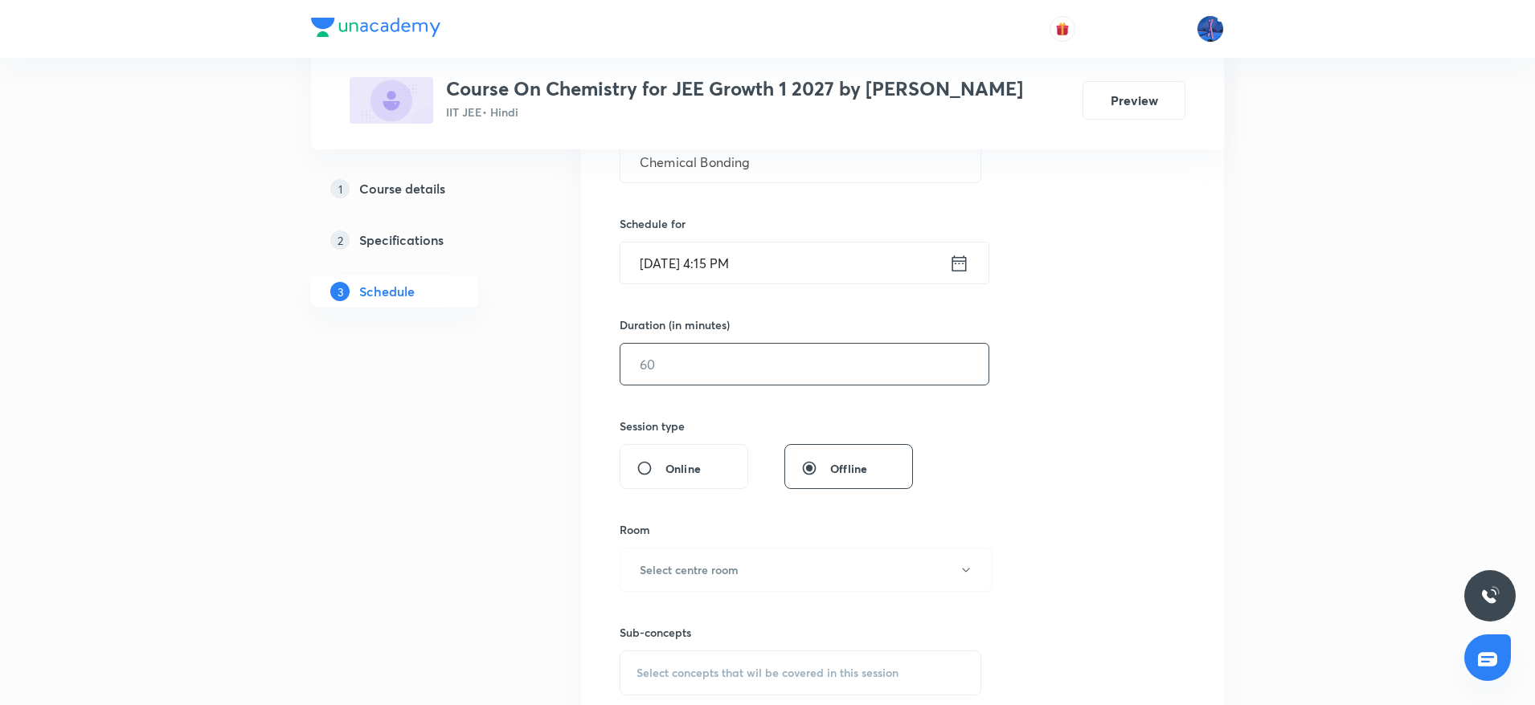
click at [733, 375] on input "text" at bounding box center [804, 364] width 368 height 41
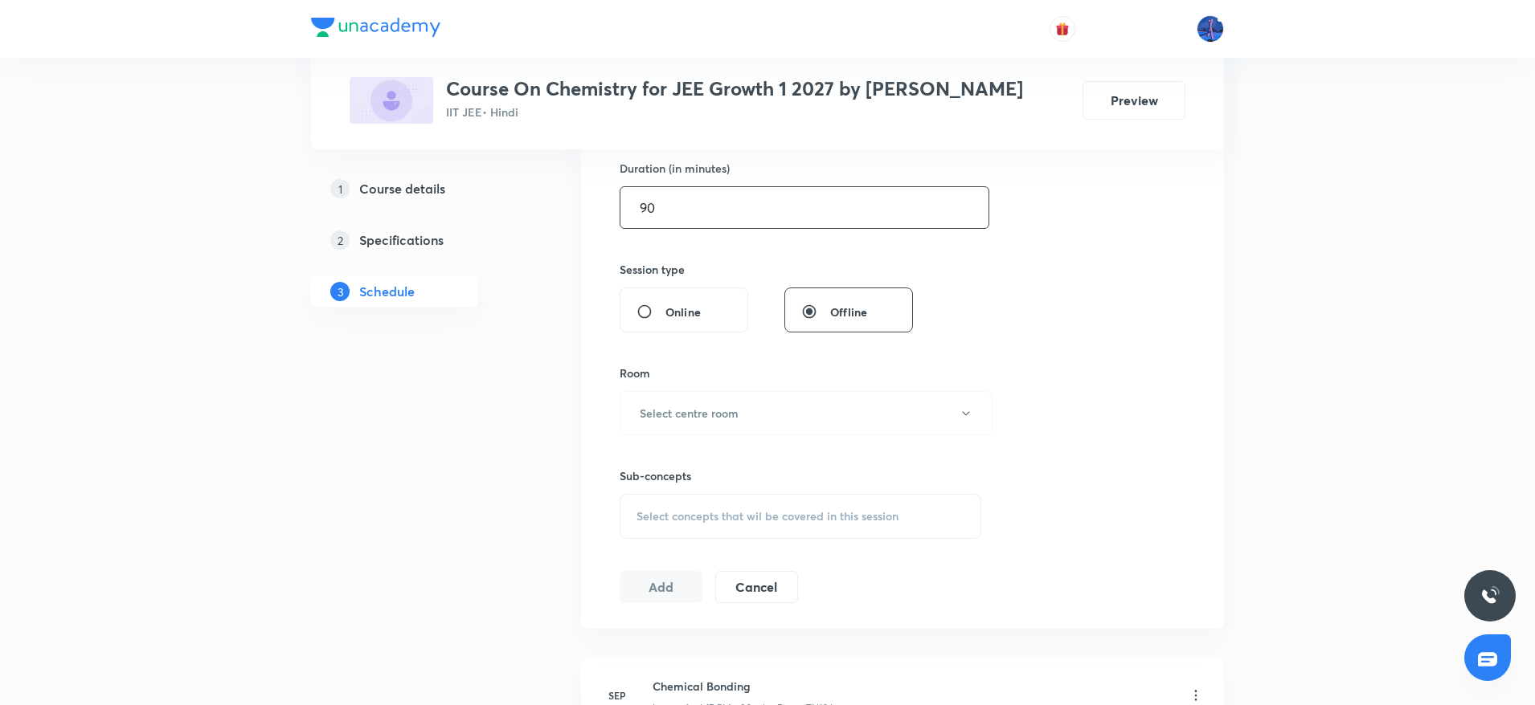
scroll to position [502, 0]
type input "90"
click at [816, 409] on button "Select centre room" at bounding box center [805, 409] width 373 height 44
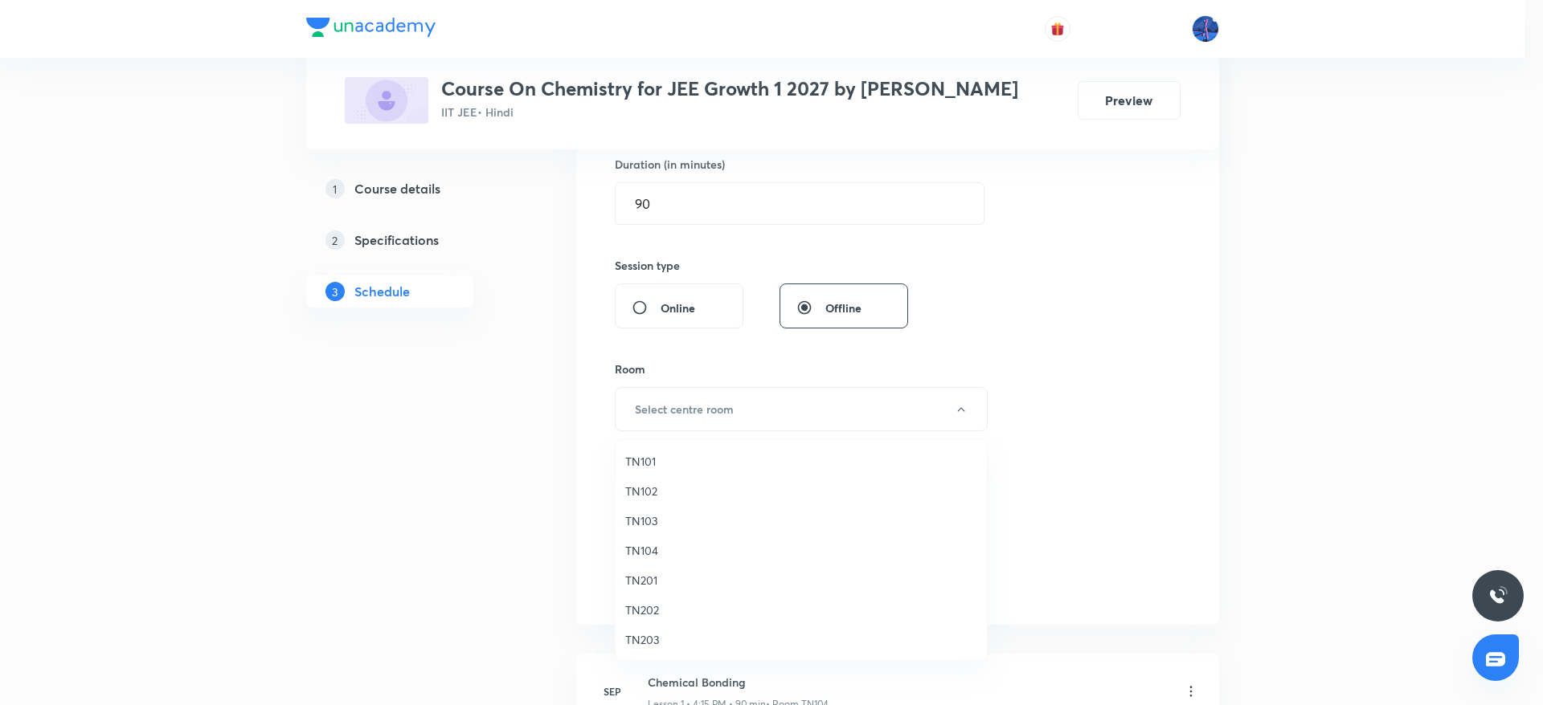
click at [639, 549] on span "TN104" at bounding box center [801, 550] width 352 height 17
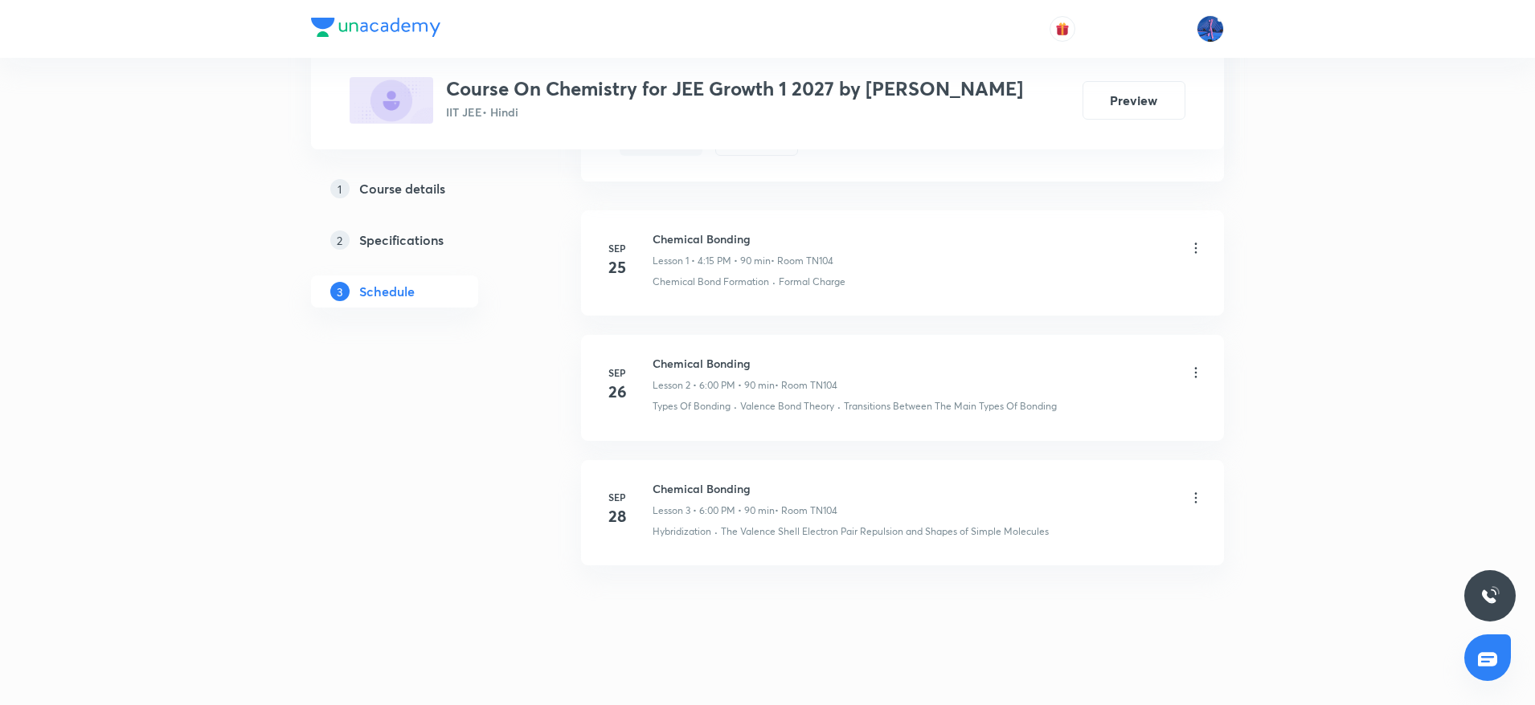
scroll to position [957, 0]
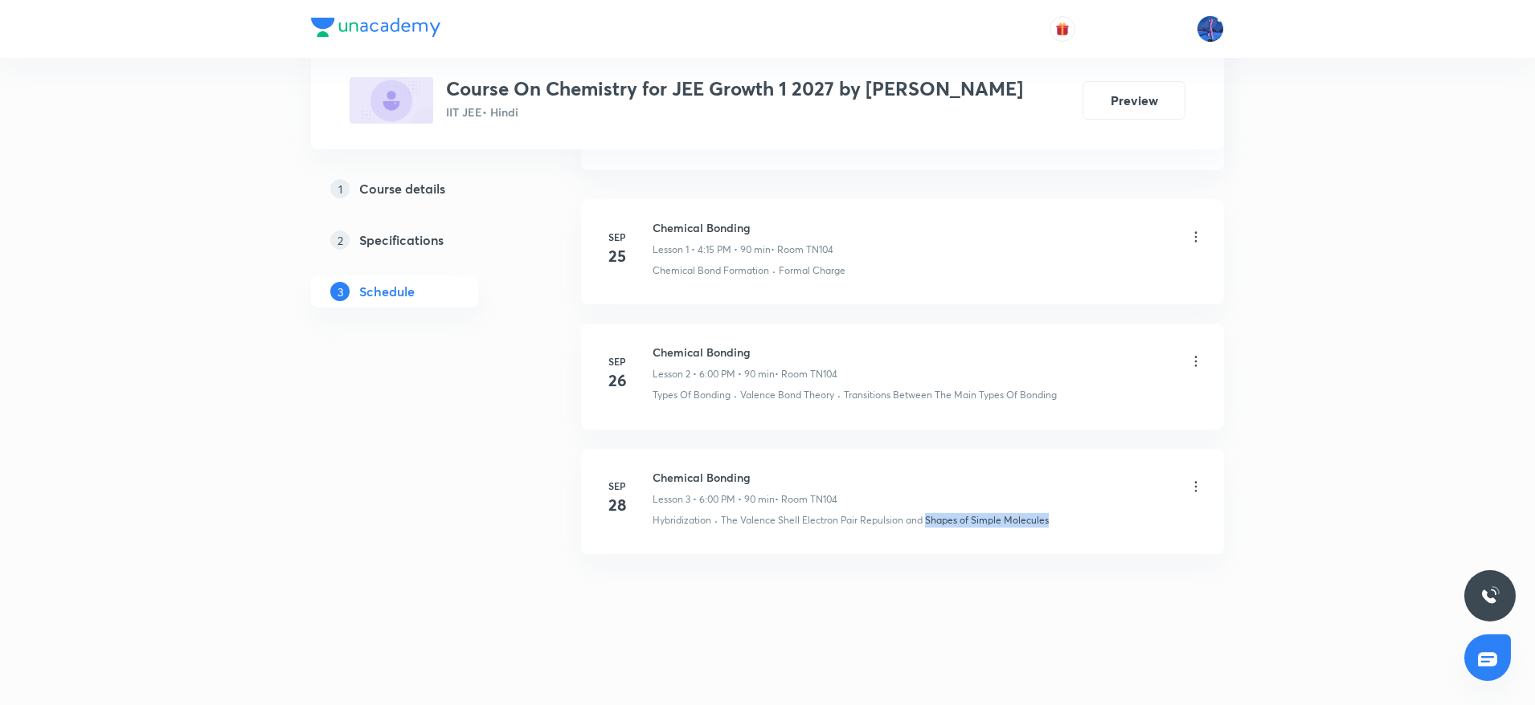
drag, startPoint x: 1086, startPoint y: 533, endPoint x: 926, endPoint y: 546, distance: 161.3
click at [926, 546] on li "Sep 28 Chemical Bonding Lesson 3 • 6:00 PM • 90 min • Room TN104 Hybridization …" at bounding box center [902, 501] width 643 height 105
copy p "Shapes of Simple Molecules"
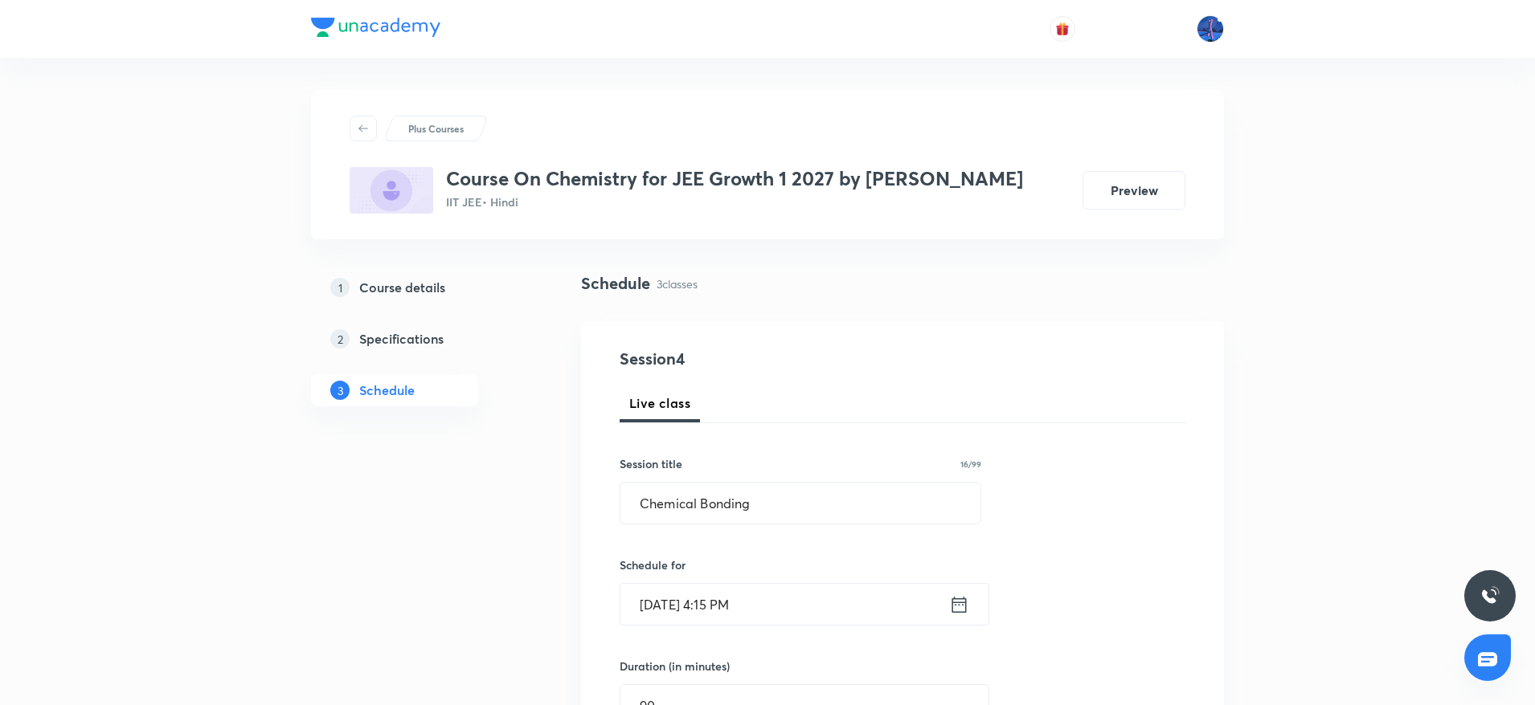
scroll to position [667, 0]
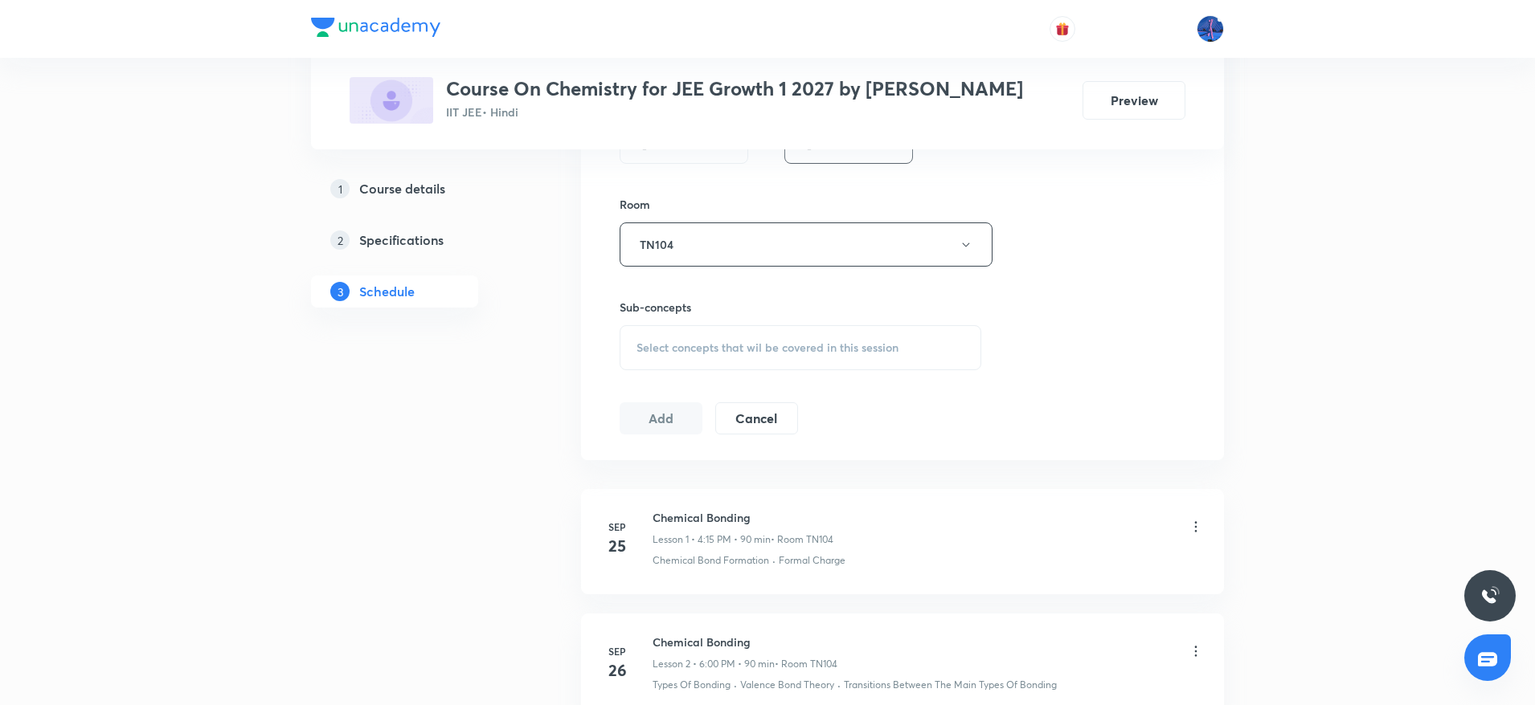
click at [784, 349] on span "Select concepts that wil be covered in this session" at bounding box center [767, 347] width 262 height 13
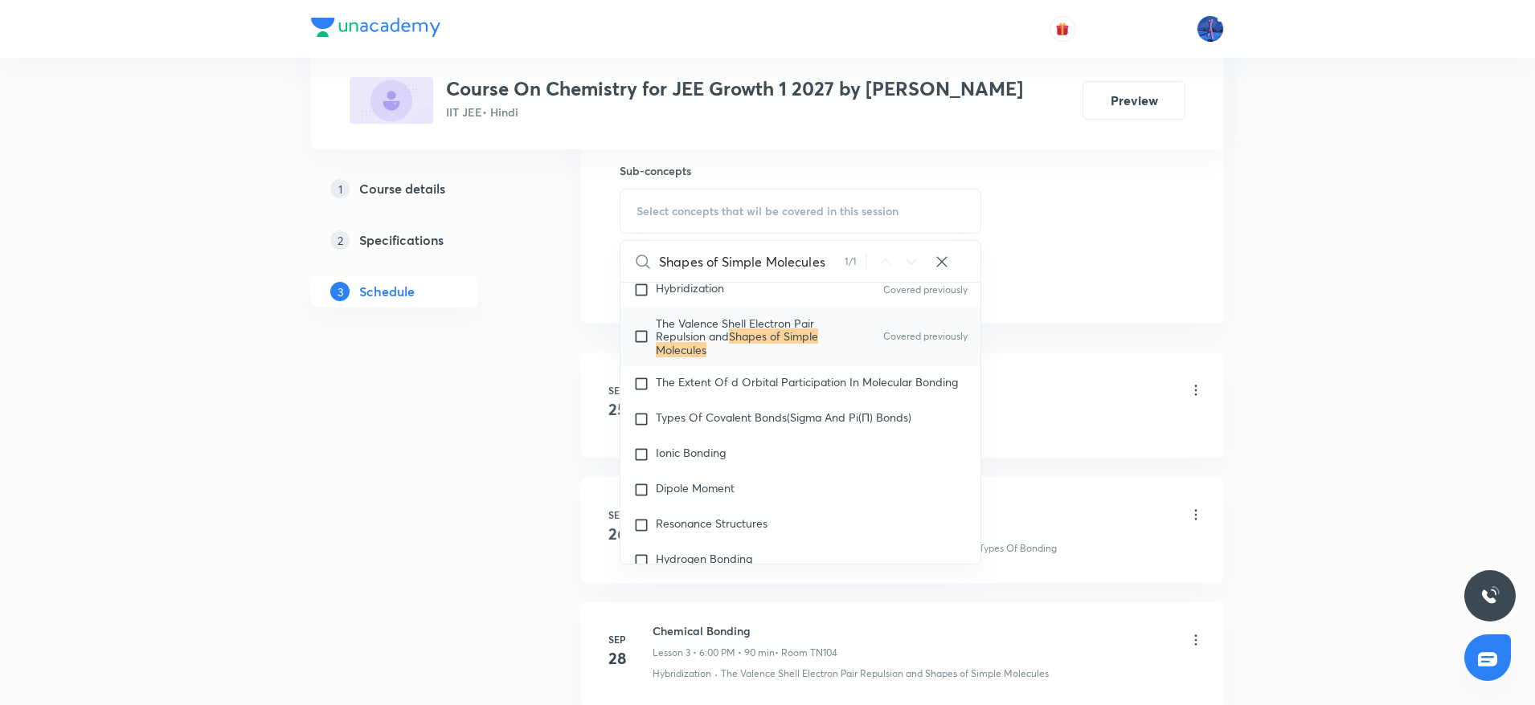
scroll to position [22927, 0]
type input "Shapes of Simple Molecules"
click at [744, 386] on span "The Extent Of d Orbital Participation In Molecular Bonding" at bounding box center [807, 377] width 302 height 15
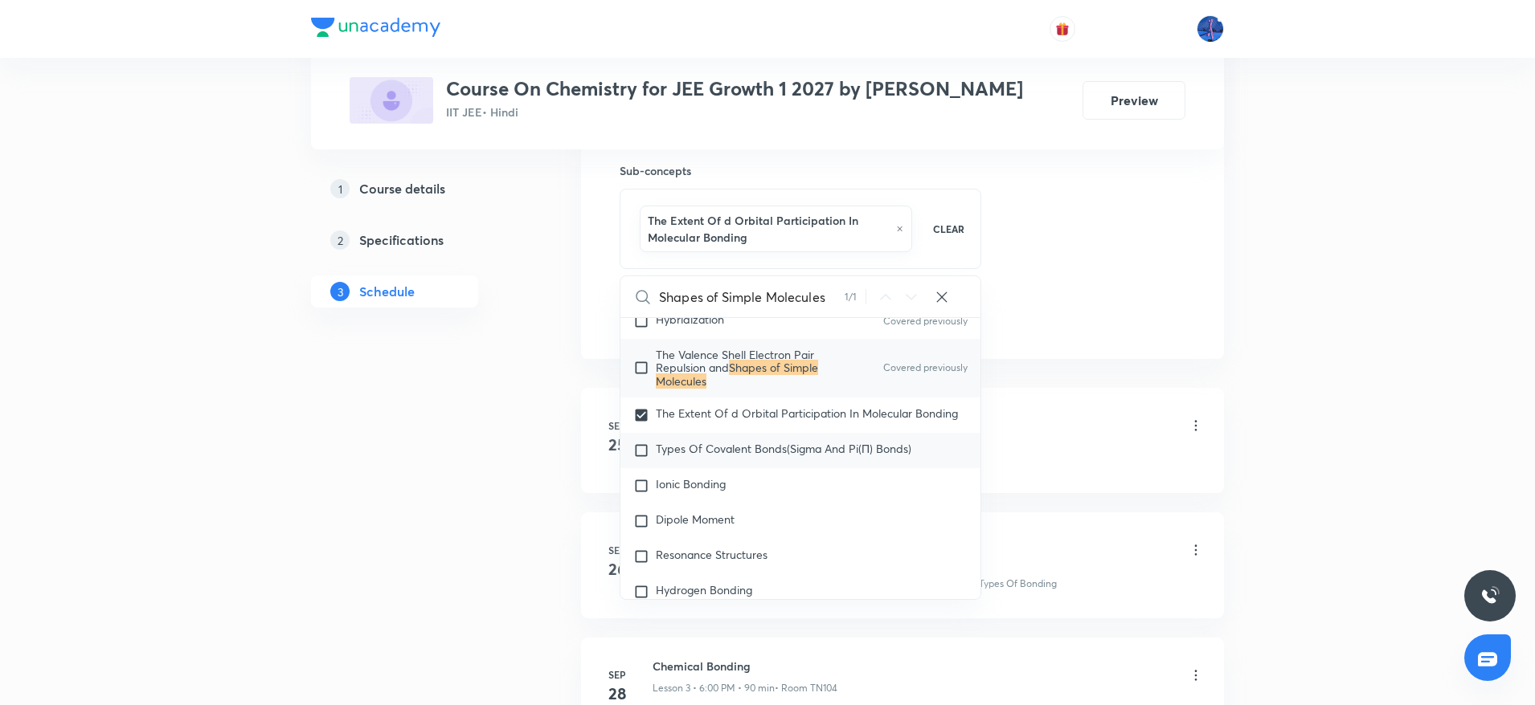
click at [744, 456] on span "Types Of Covalent Bonds(Sigma And Pi(Π) Bonds)" at bounding box center [783, 448] width 255 height 15
checkbox input "true"
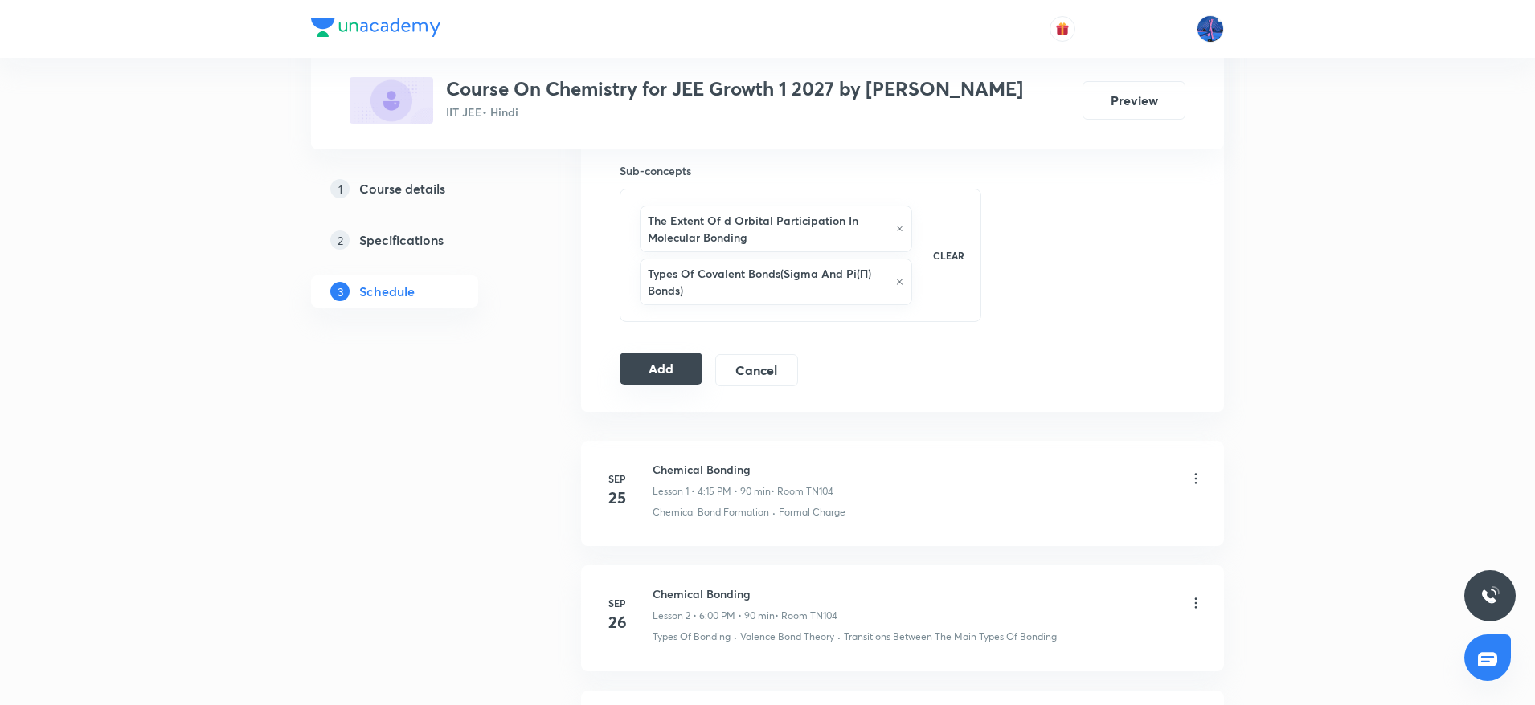
click at [656, 370] on button "Add" at bounding box center [660, 369] width 83 height 32
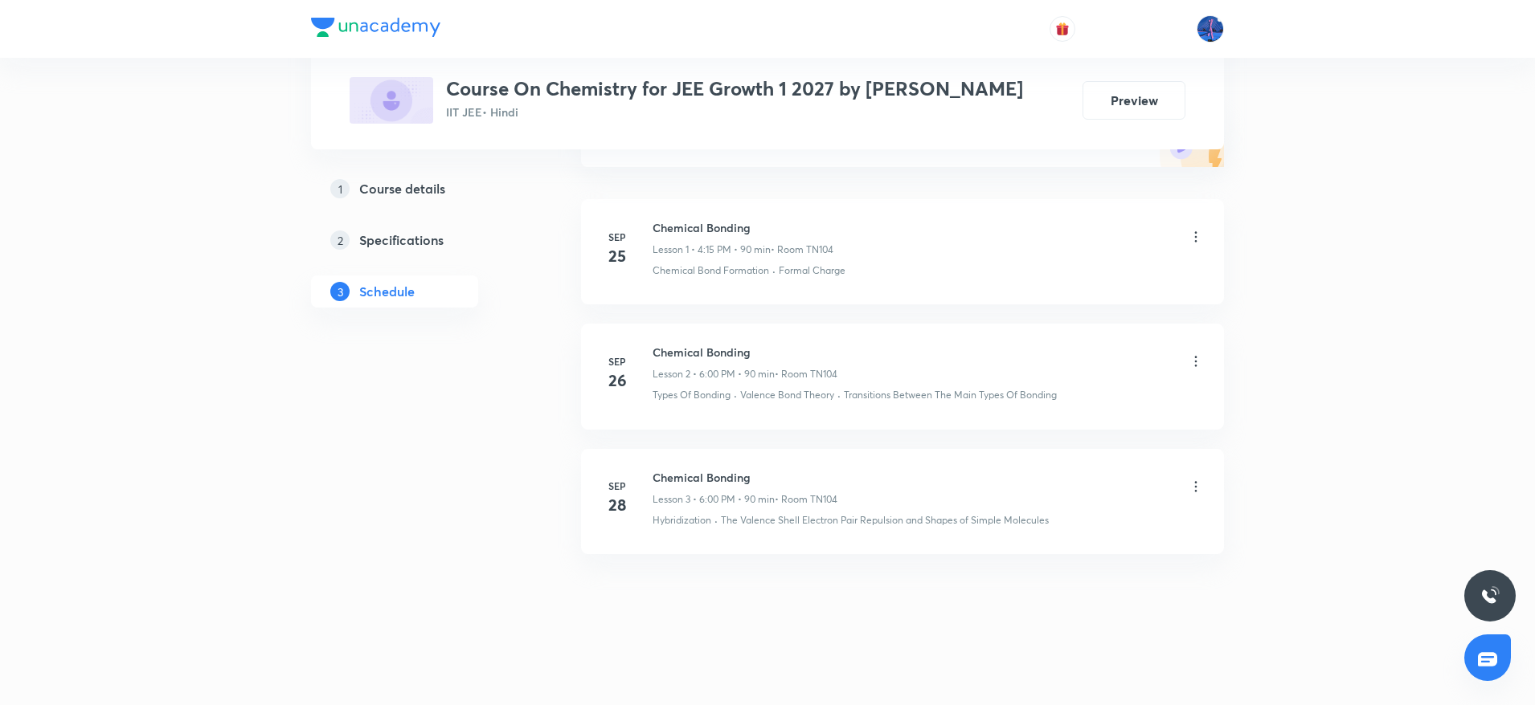
scroll to position [219, 0]
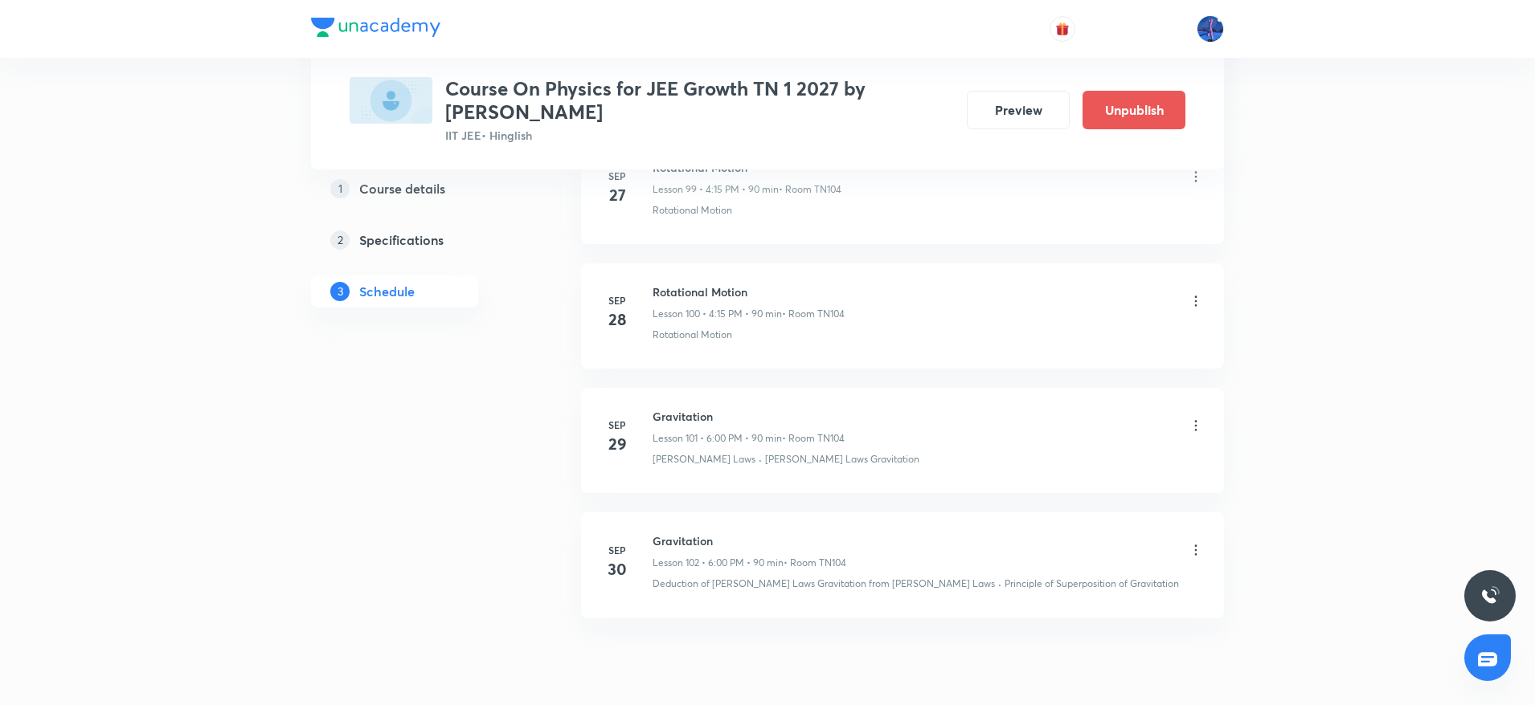
scroll to position [13414, 0]
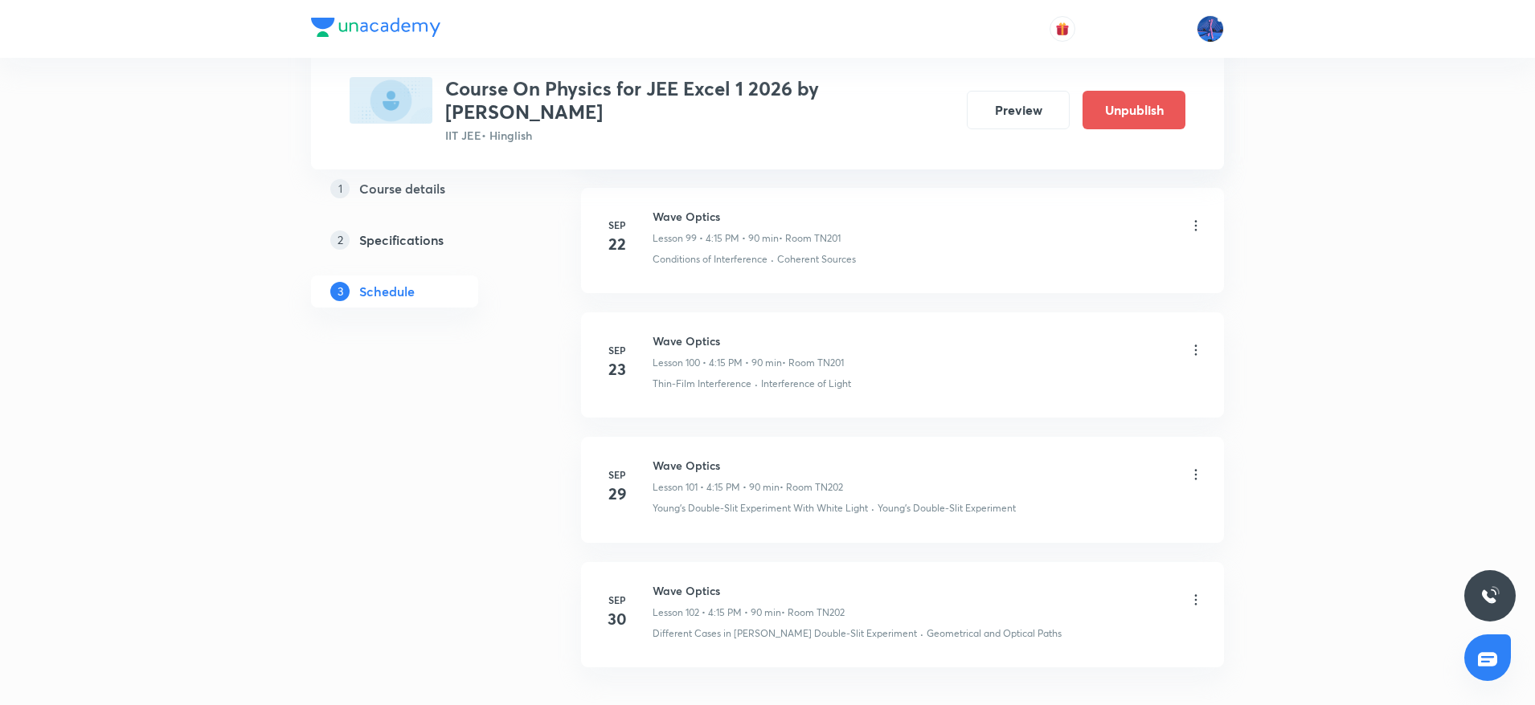
scroll to position [13460, 0]
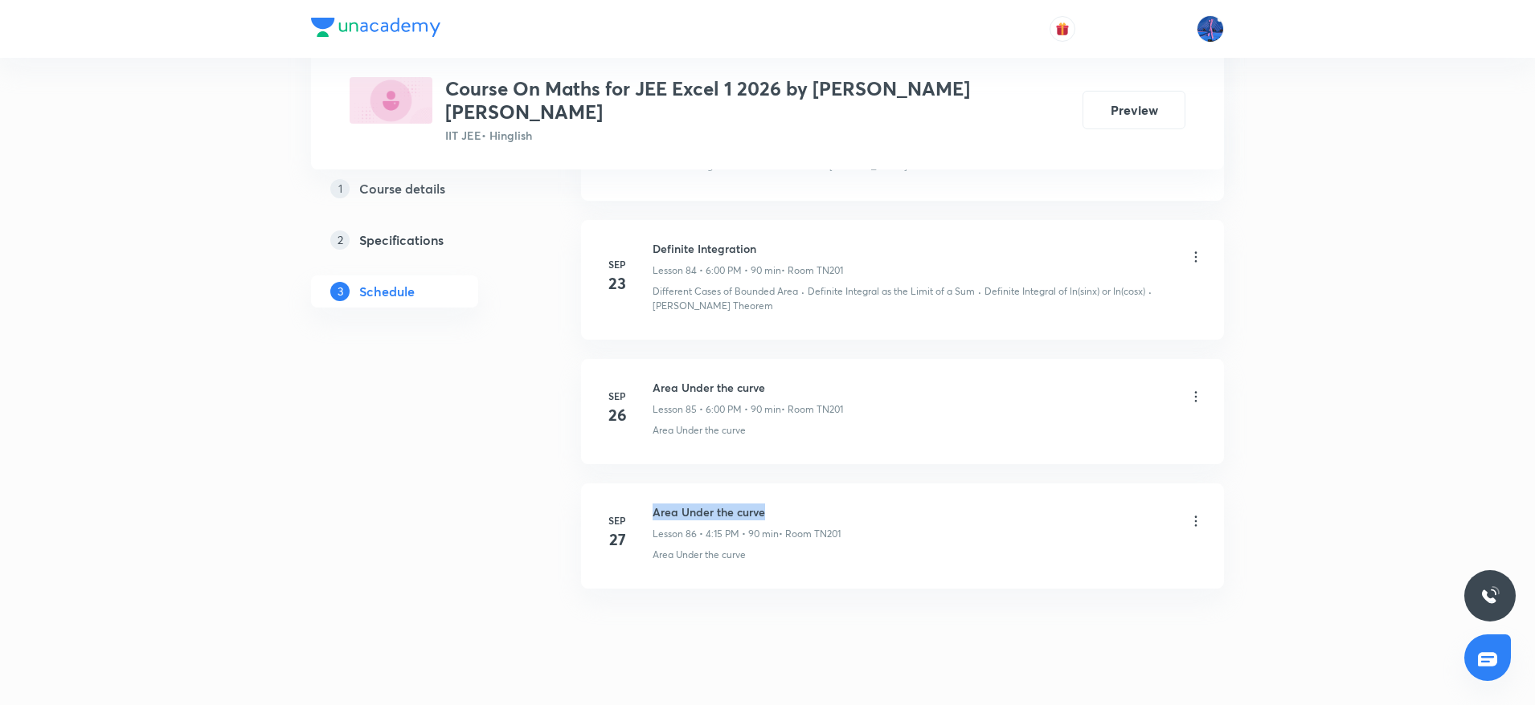
drag, startPoint x: 654, startPoint y: 474, endPoint x: 789, endPoint y: 467, distance: 135.2
click at [789, 484] on li "Sep 27 Area Under the curve Lesson 86 • 4:15 PM • 90 min • Room TN201 Area Unde…" at bounding box center [902, 536] width 643 height 105
copy h6 "Area Under the curve"
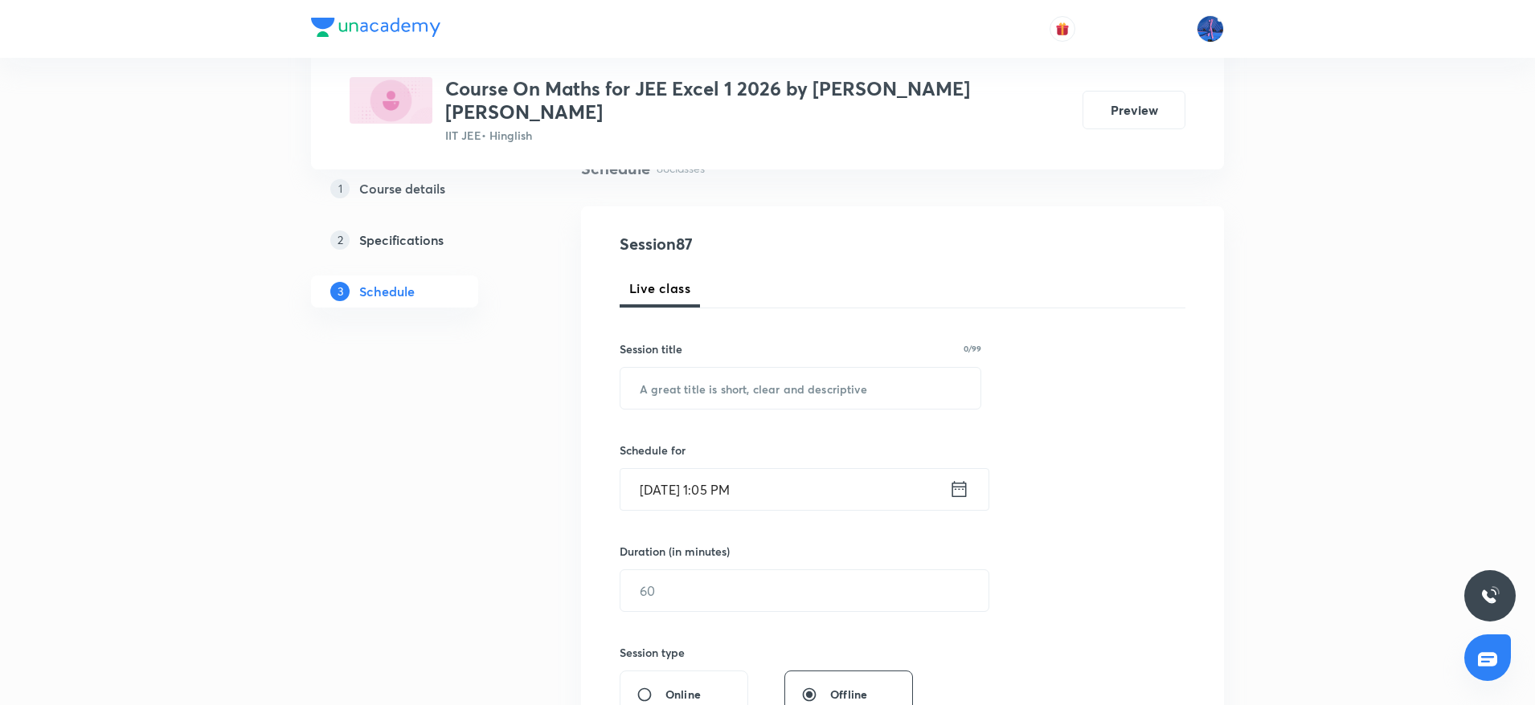
scroll to position [137, 0]
click at [742, 382] on input "text" at bounding box center [800, 386] width 360 height 41
paste input "Area Under the curve"
type input "Area Under the curve"
click at [827, 468] on input "Sep 30, 2025, 1:05 PM" at bounding box center [784, 488] width 329 height 41
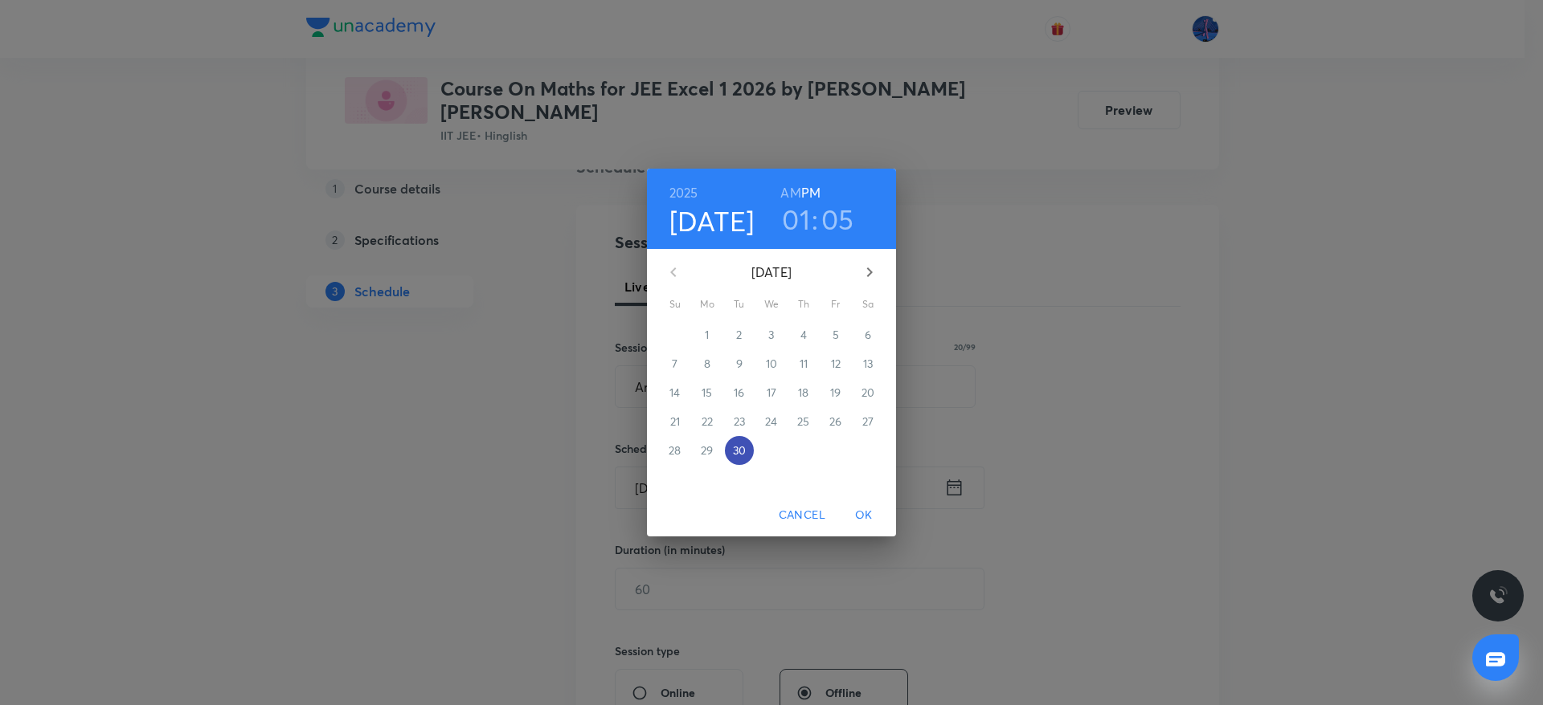
click at [741, 452] on p "30" at bounding box center [739, 451] width 13 height 16
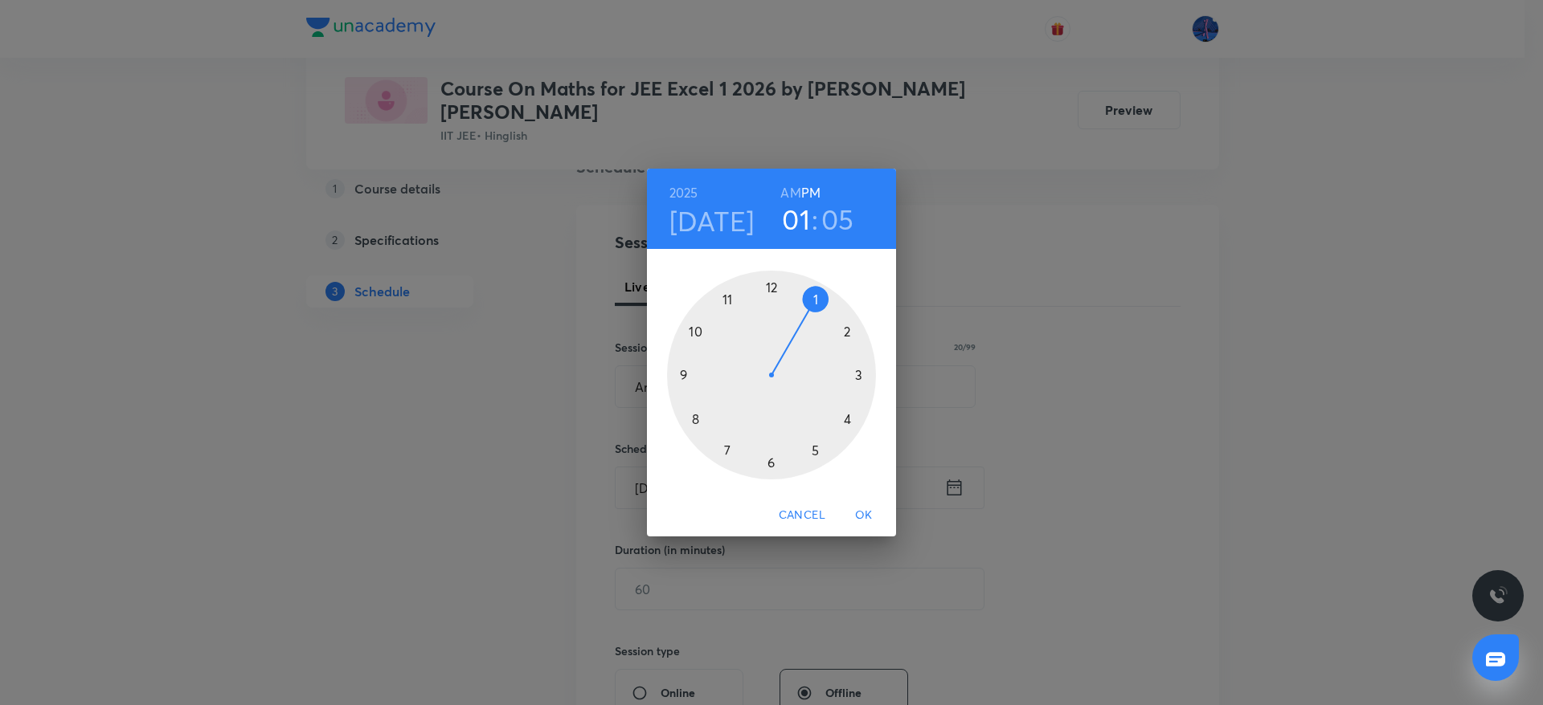
click at [772, 468] on div at bounding box center [771, 375] width 209 height 209
click at [776, 285] on div at bounding box center [771, 375] width 209 height 209
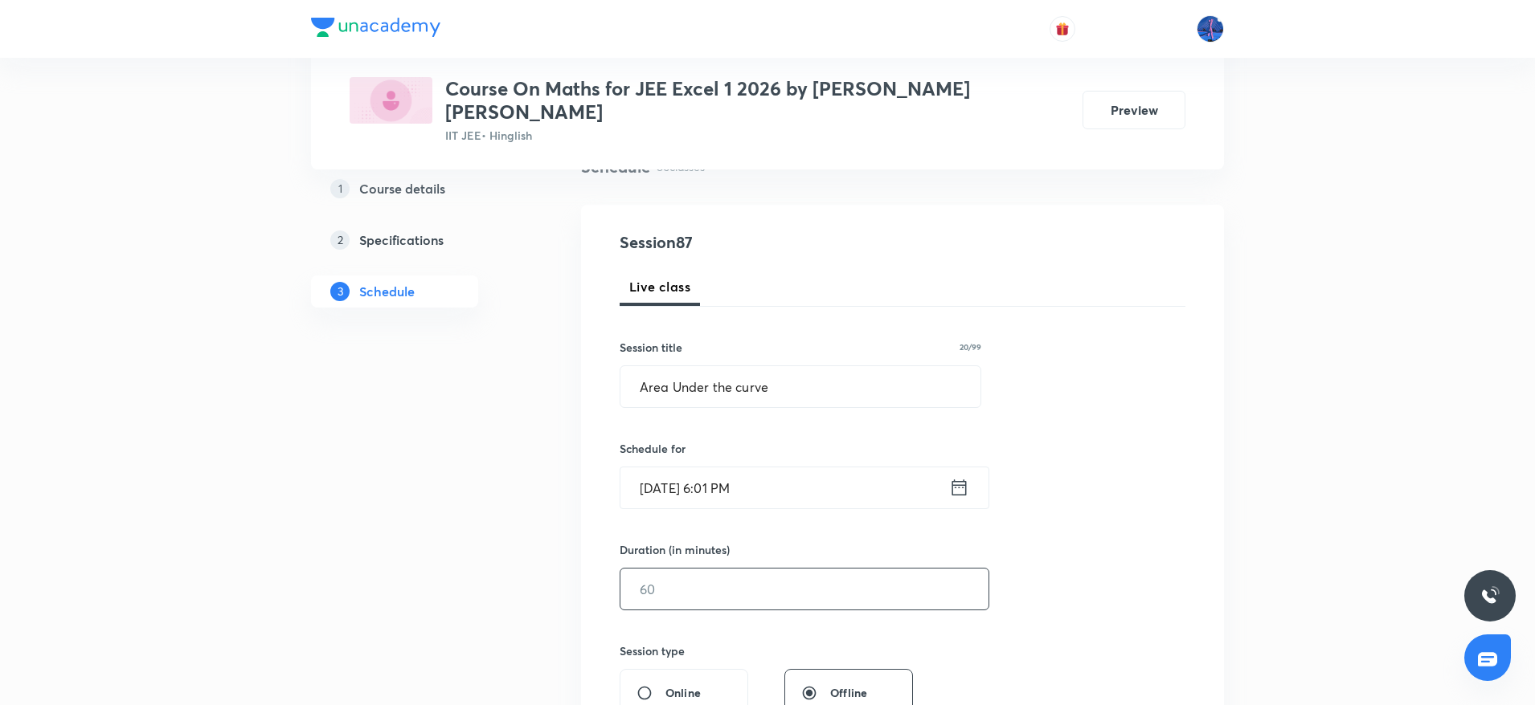
click at [767, 569] on input "text" at bounding box center [804, 589] width 368 height 41
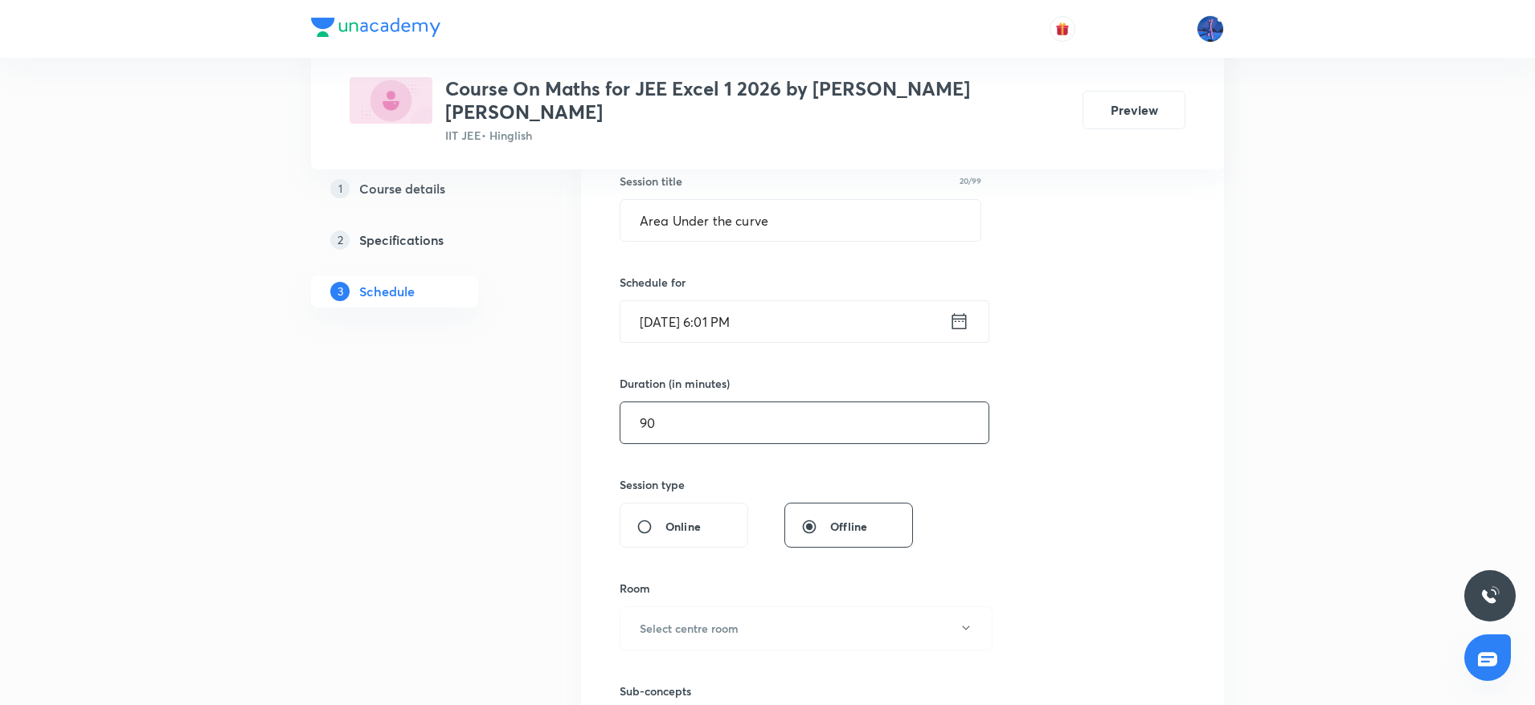
scroll to position [358, 0]
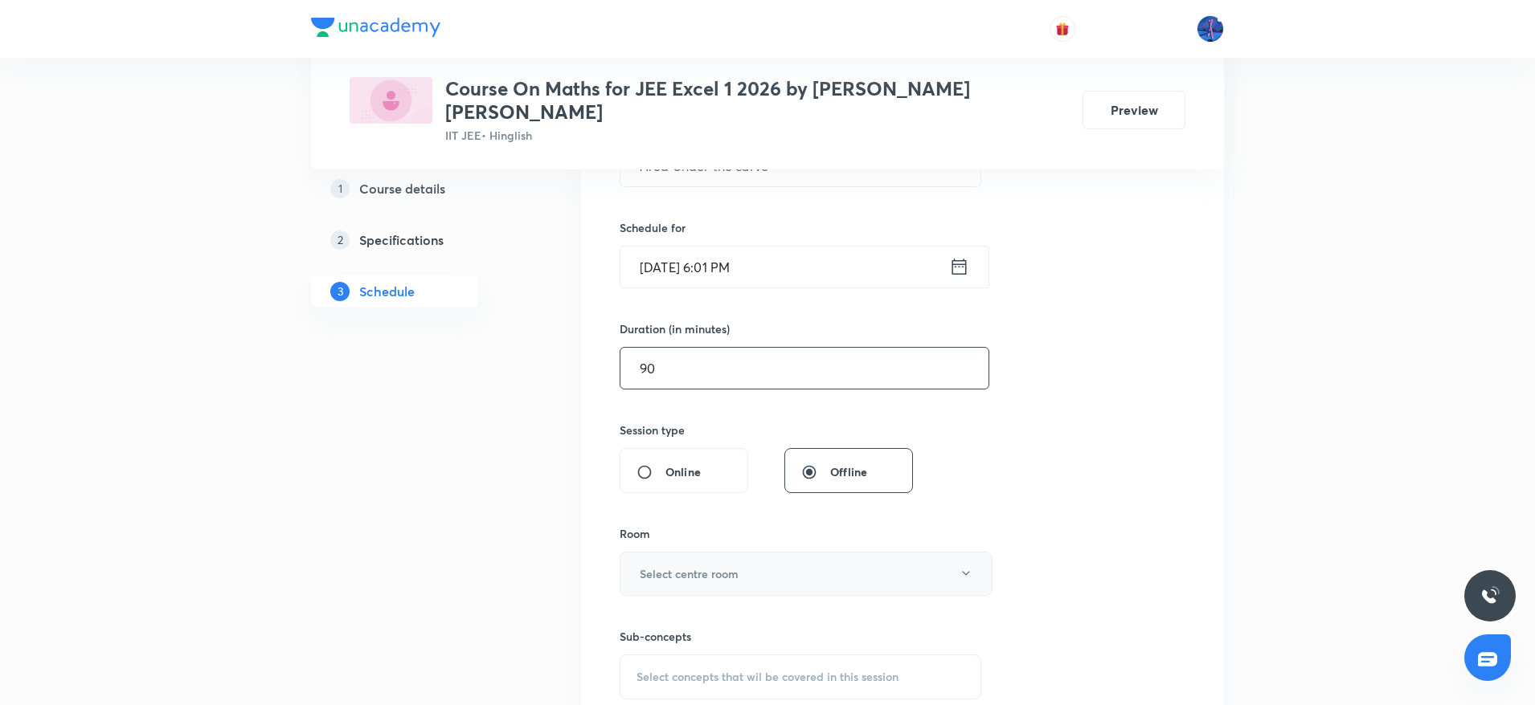
type input "90"
click at [819, 557] on button "Select centre room" at bounding box center [805, 574] width 373 height 44
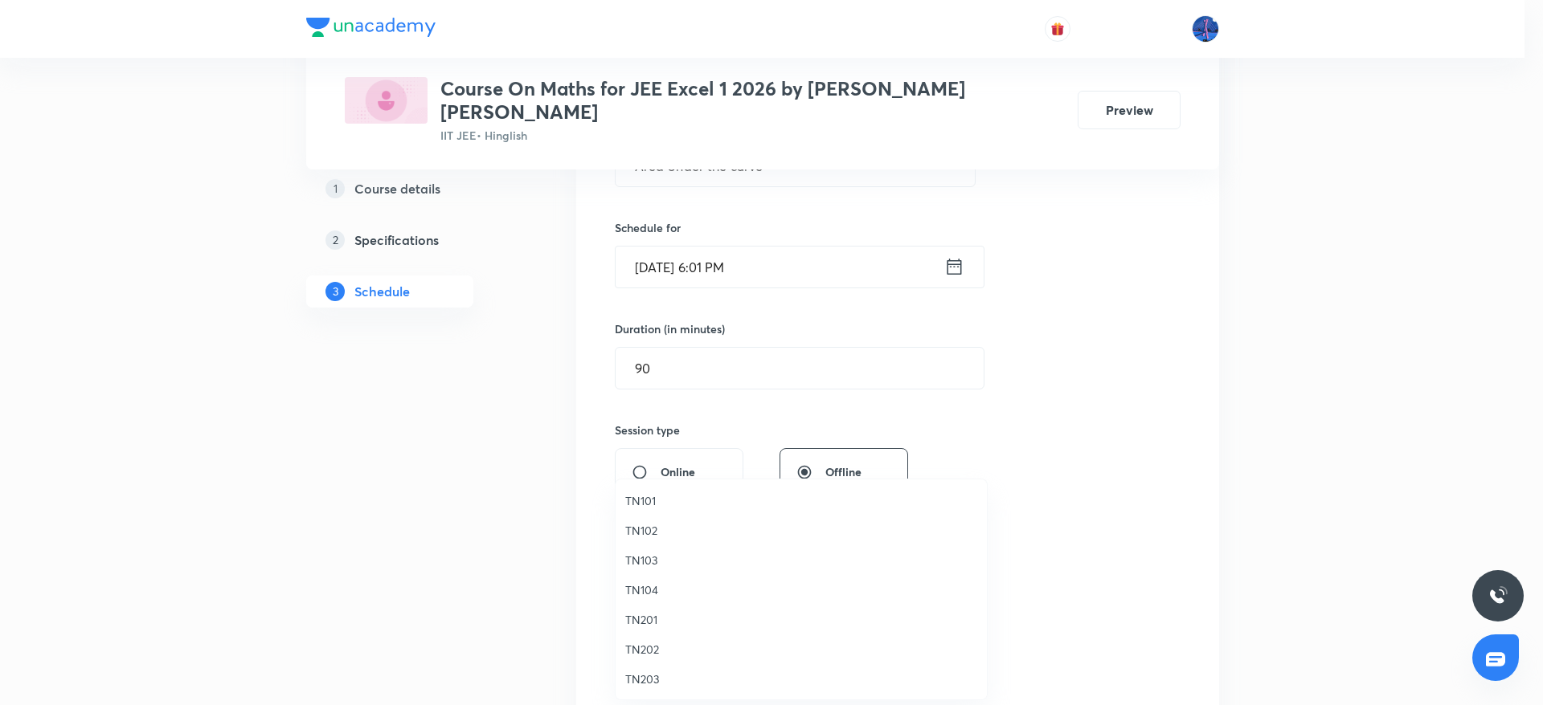
click at [658, 646] on span "TN202" at bounding box center [801, 649] width 352 height 17
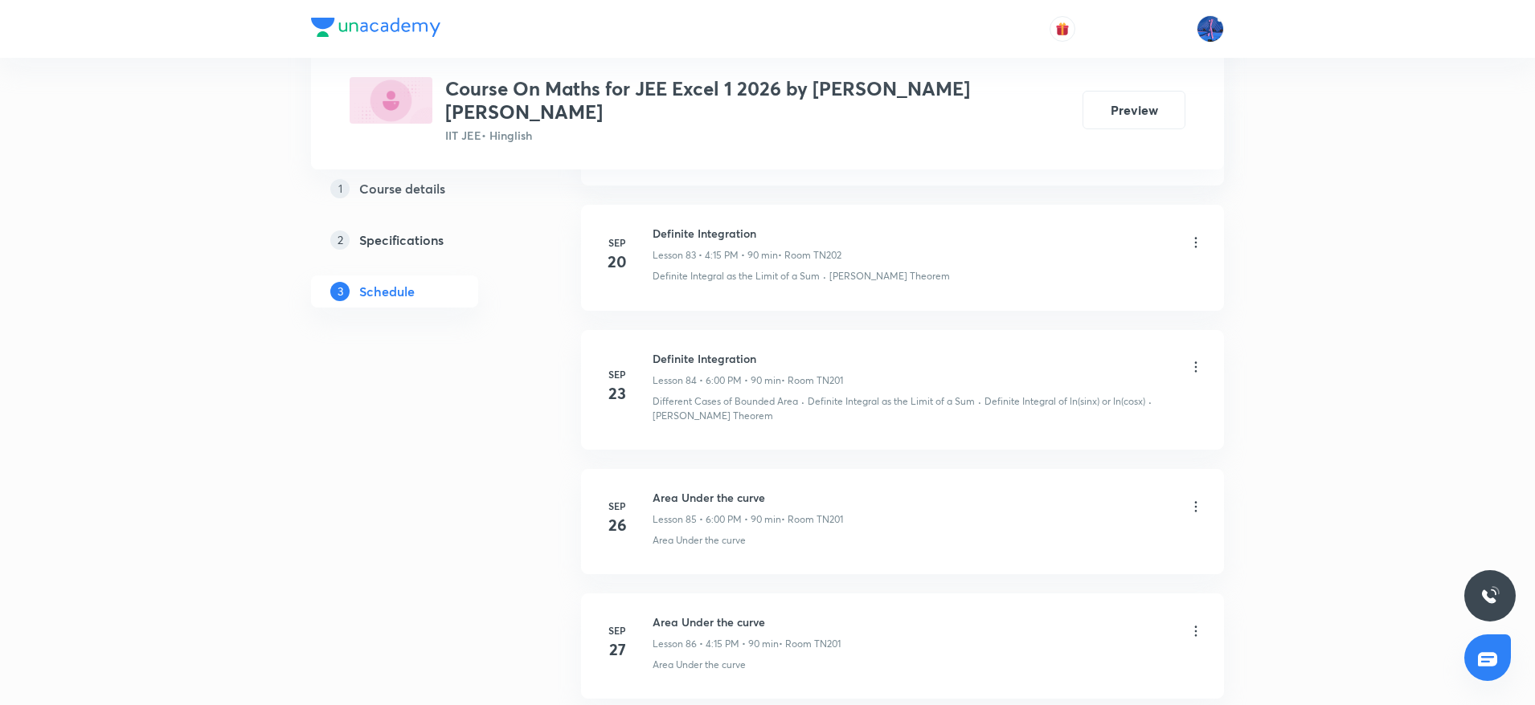
scroll to position [11394, 0]
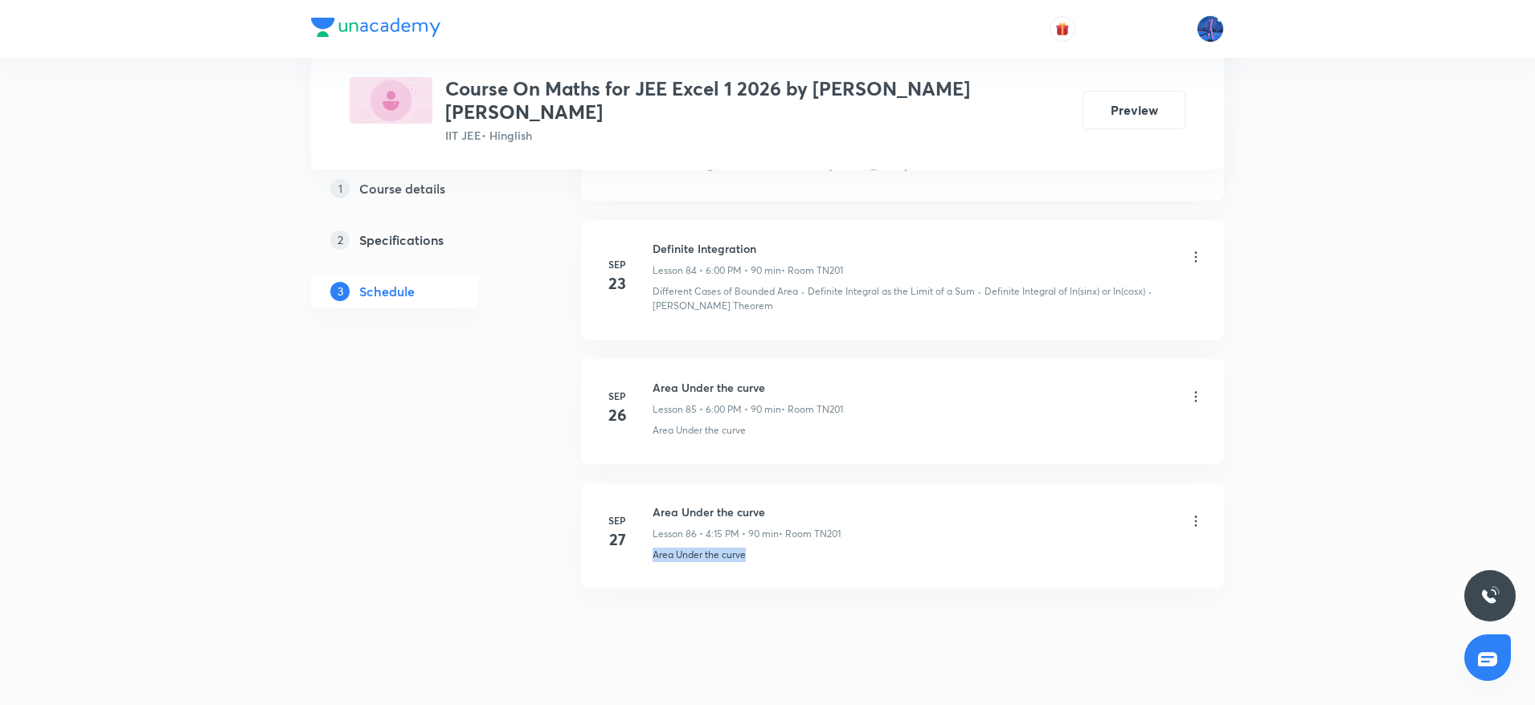
drag, startPoint x: 766, startPoint y: 532, endPoint x: 652, endPoint y: 550, distance: 115.6
click at [652, 550] on li "Sep 27 Area Under the curve Lesson 86 • 4:15 PM • 90 min • Room TN201 Area Unde…" at bounding box center [902, 536] width 643 height 105
copy p "Area Under the curve"
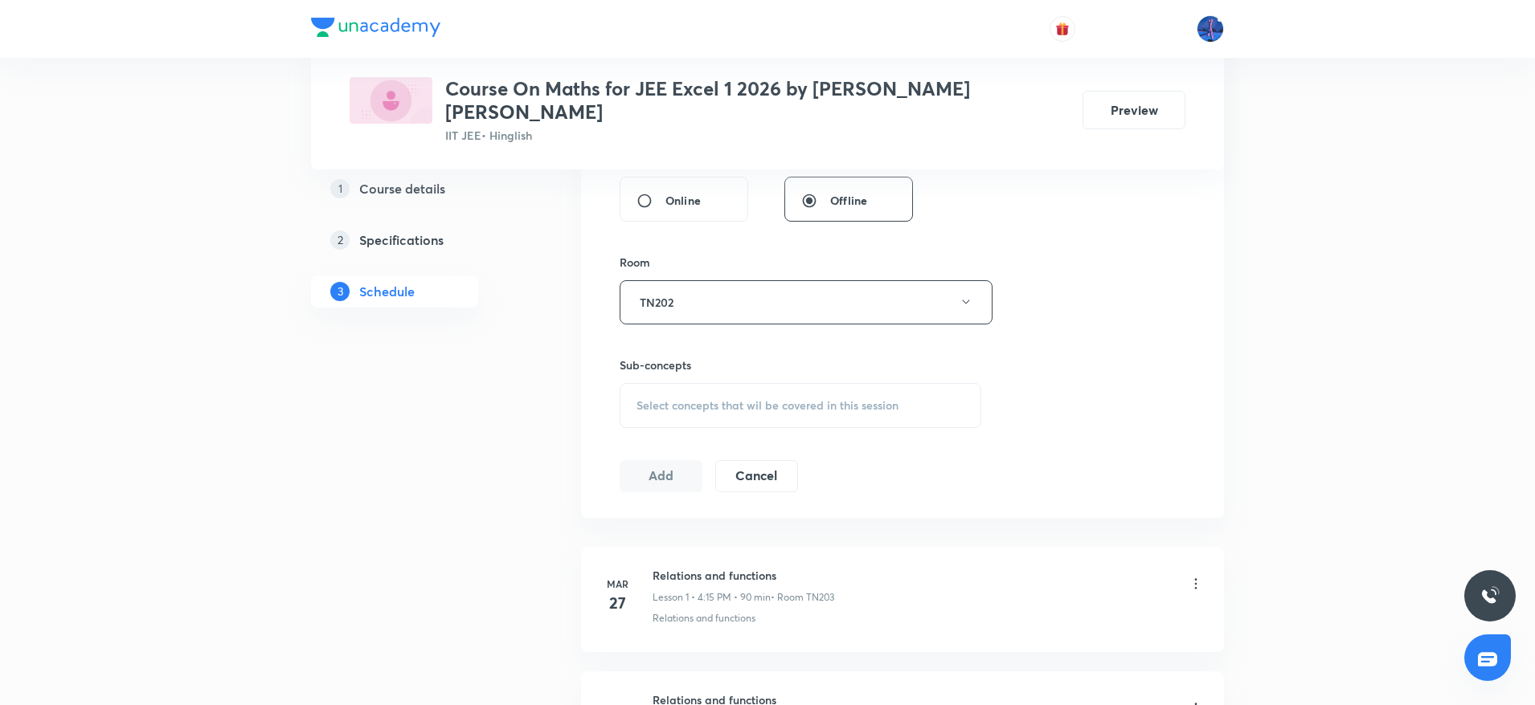
scroll to position [667, 0]
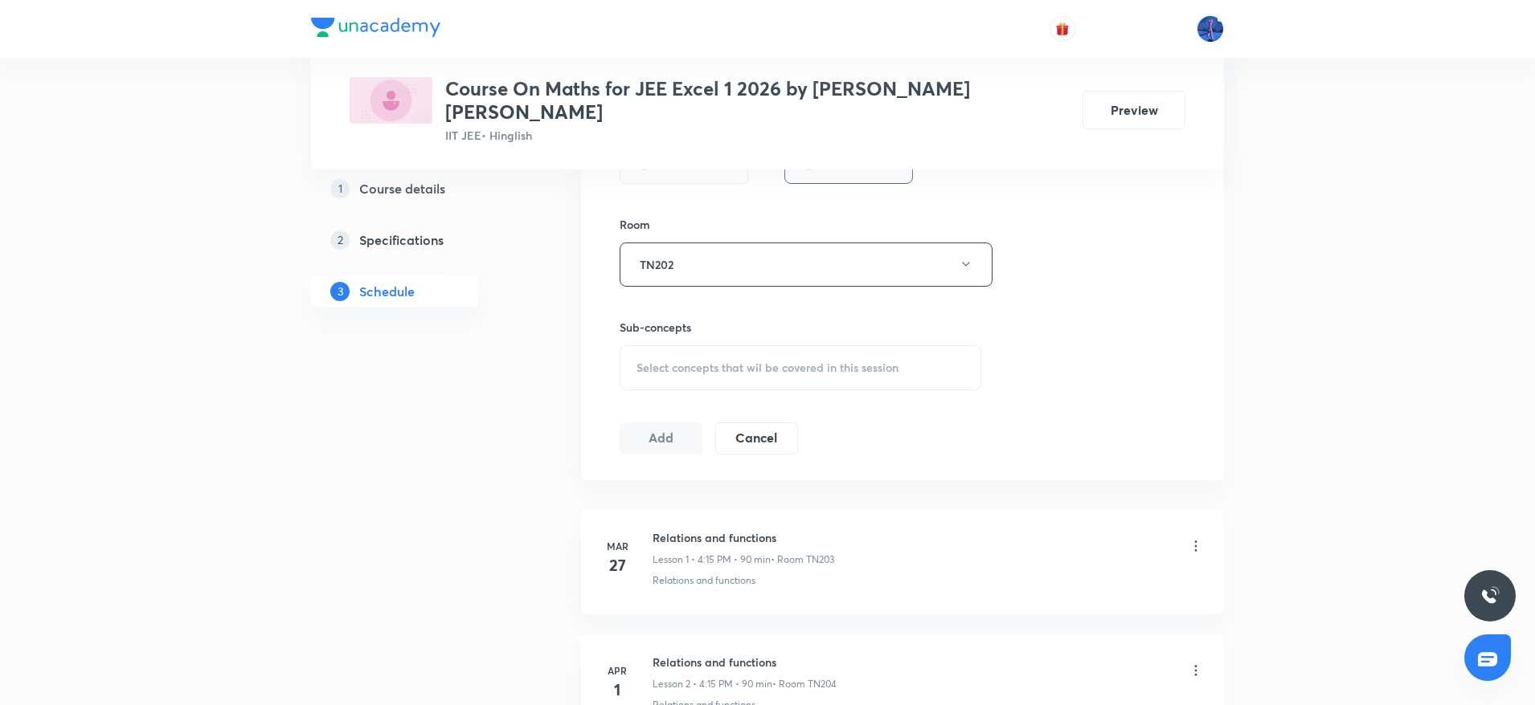
click at [783, 365] on div "Select concepts that wil be covered in this session" at bounding box center [800, 367] width 362 height 45
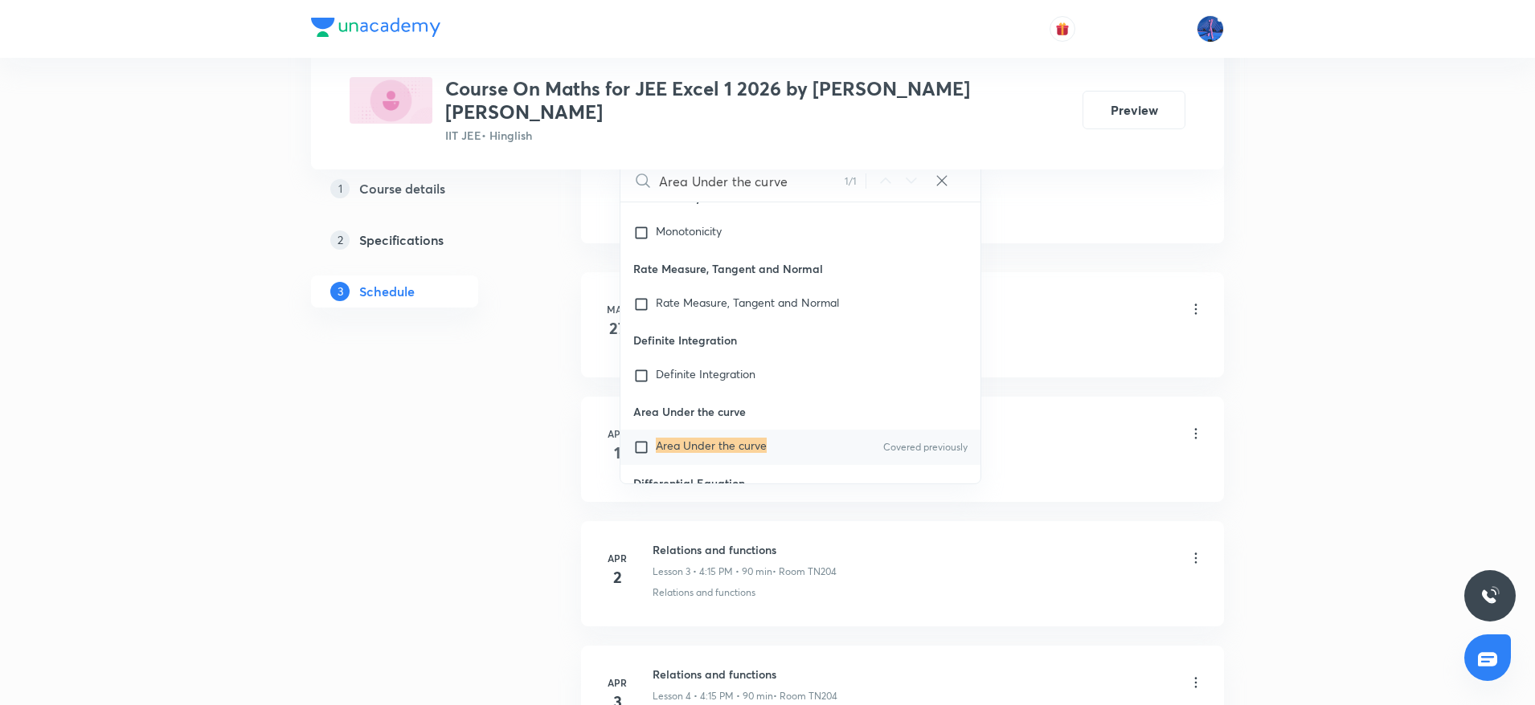
scroll to position [37836, 0]
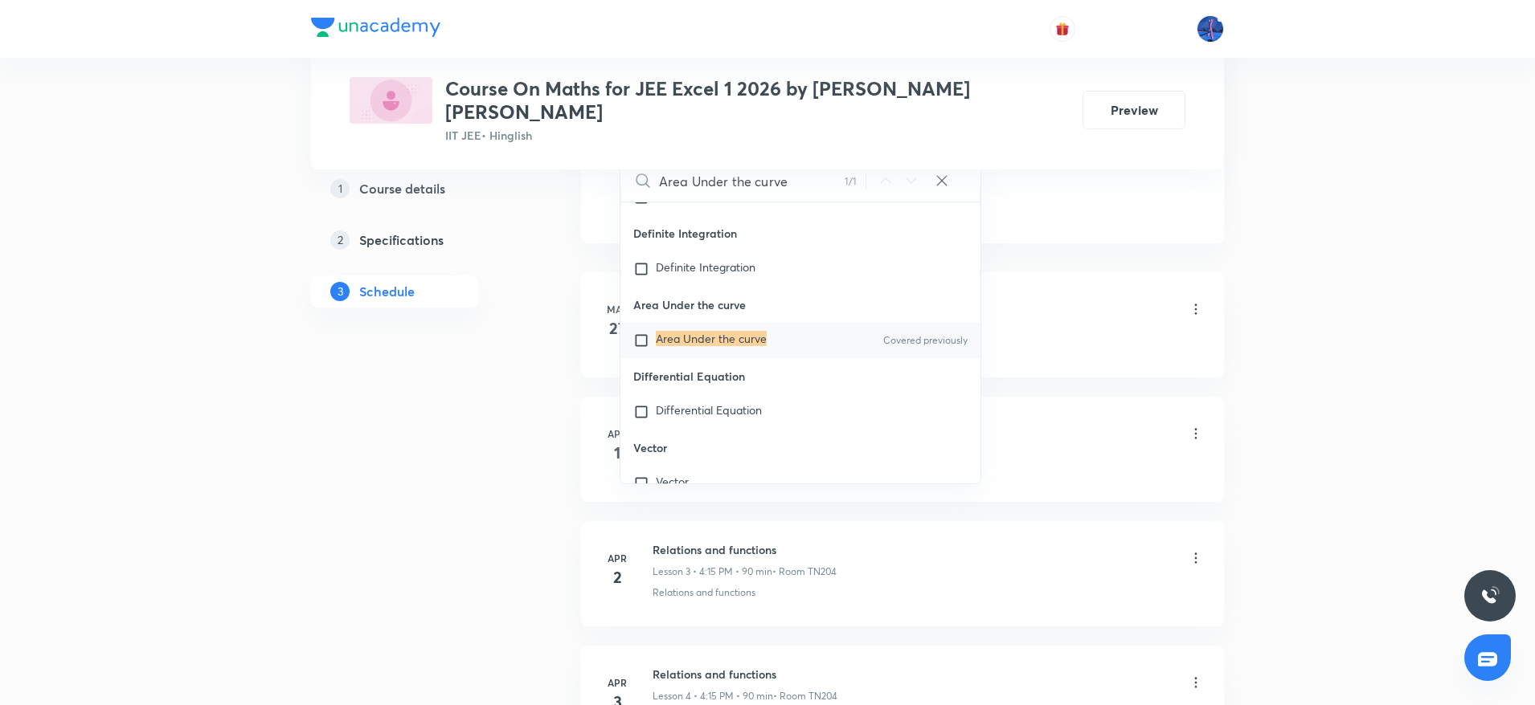
type input "Area Under the curve"
click at [763, 346] on mark "Area Under the curve" at bounding box center [711, 338] width 111 height 15
checkbox input "true"
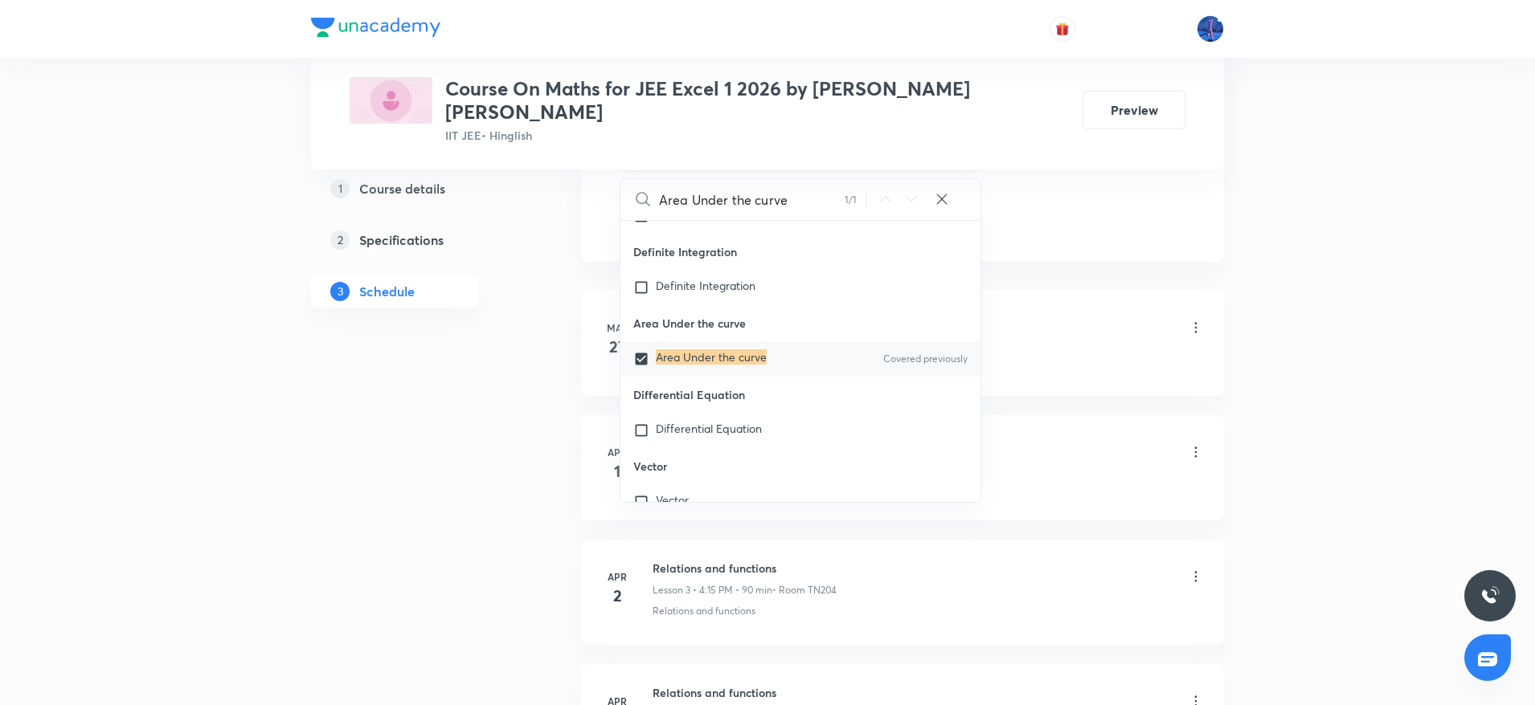
click at [1088, 321] on div "Relations and functions Lesson 1 • 4:15 PM • 90 min • Room TN203" at bounding box center [927, 330] width 551 height 38
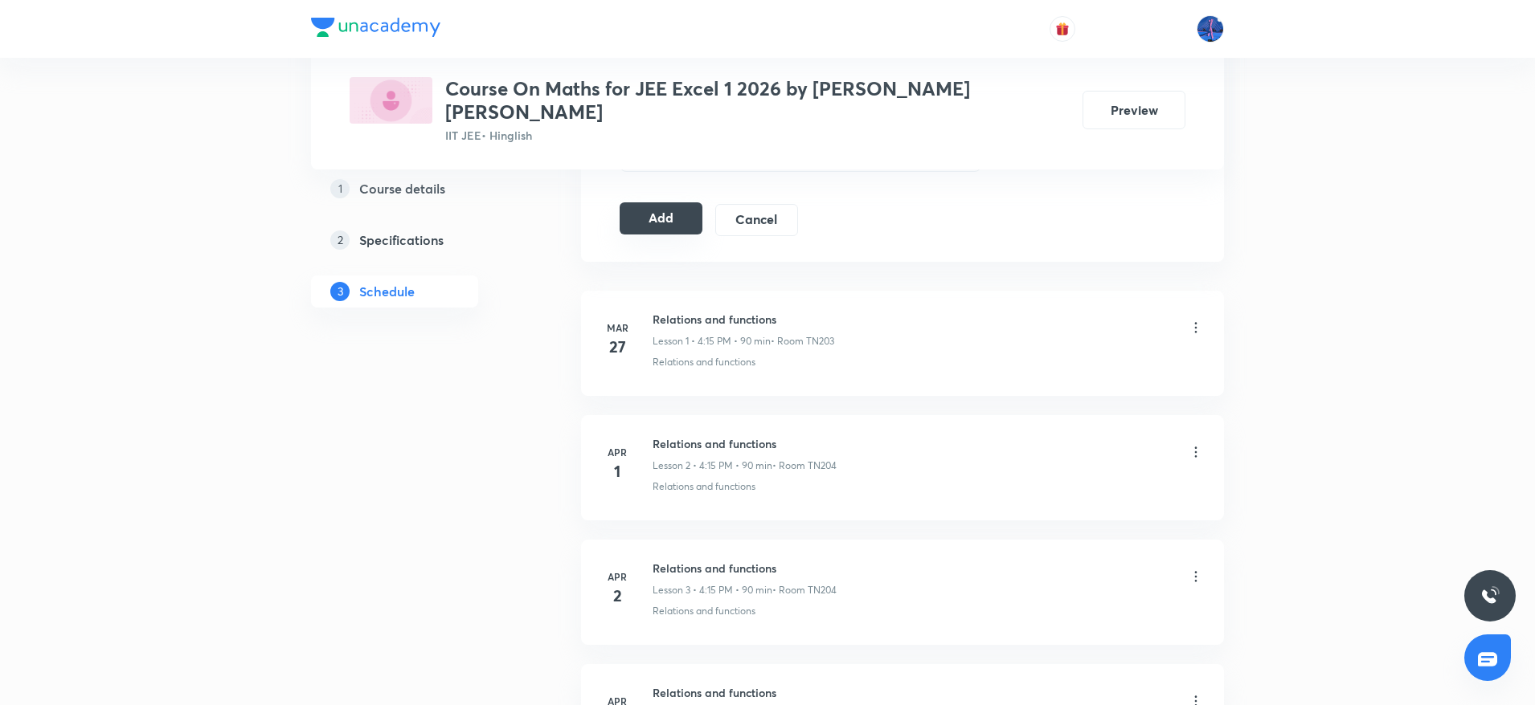
click at [652, 209] on button "Add" at bounding box center [660, 218] width 83 height 32
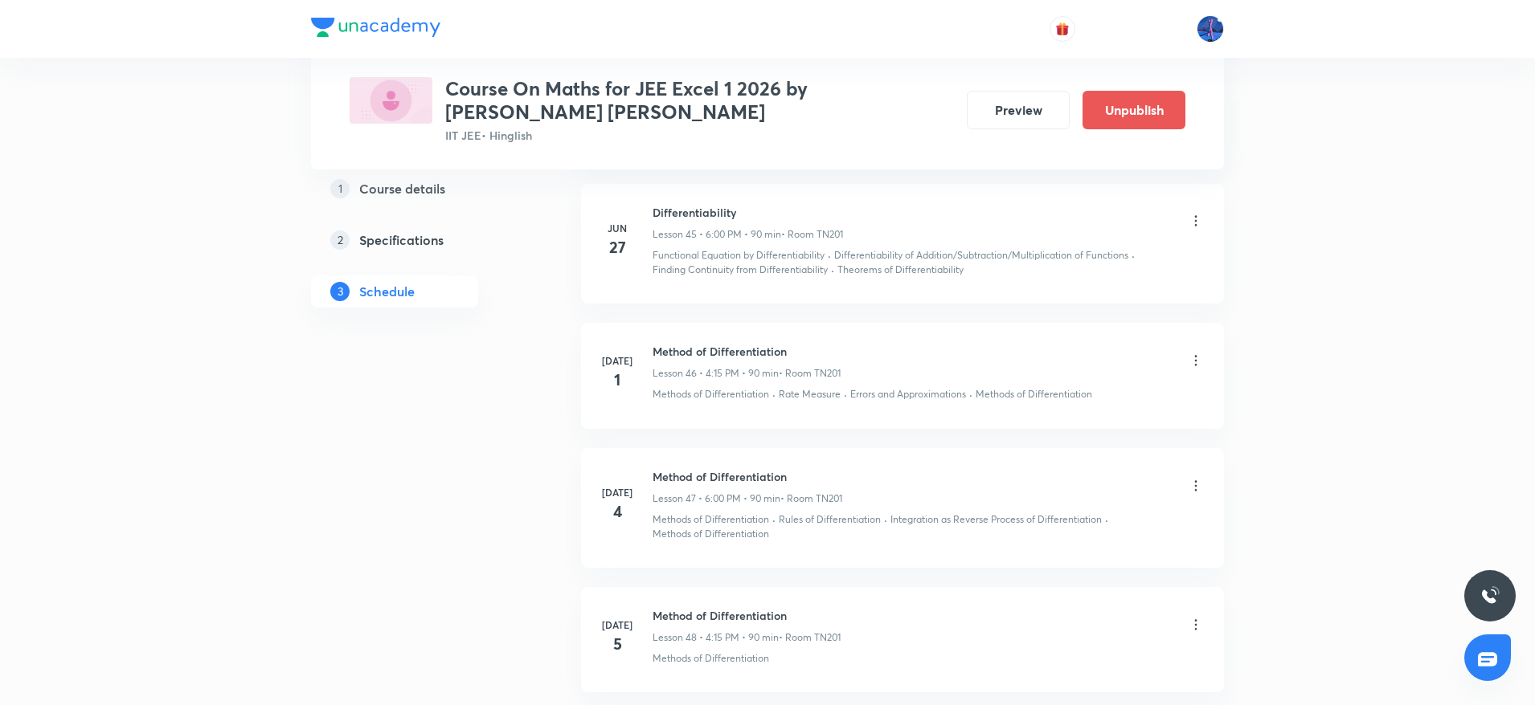
scroll to position [5804, 0]
